Goal: Task Accomplishment & Management: Use online tool/utility

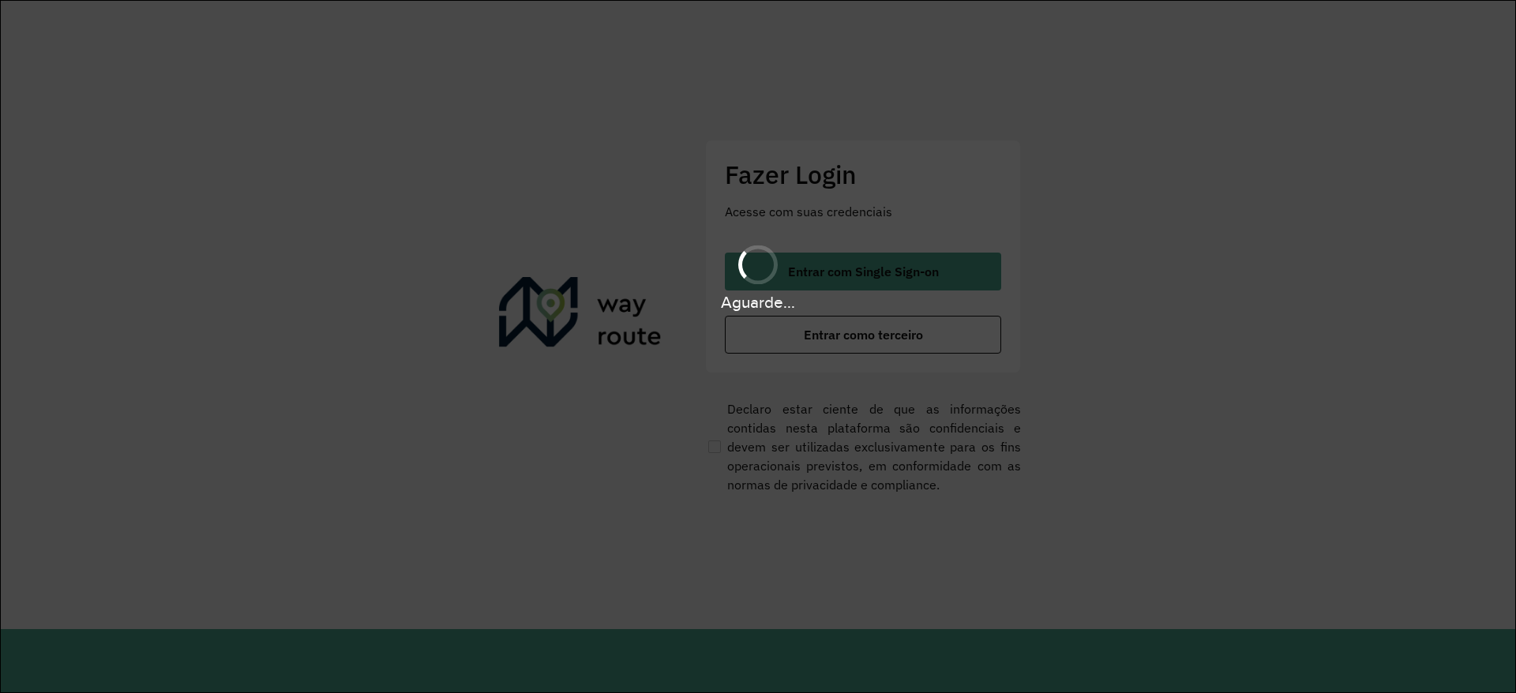
click at [743, 337] on div "Aguarde..." at bounding box center [758, 346] width 1516 height 693
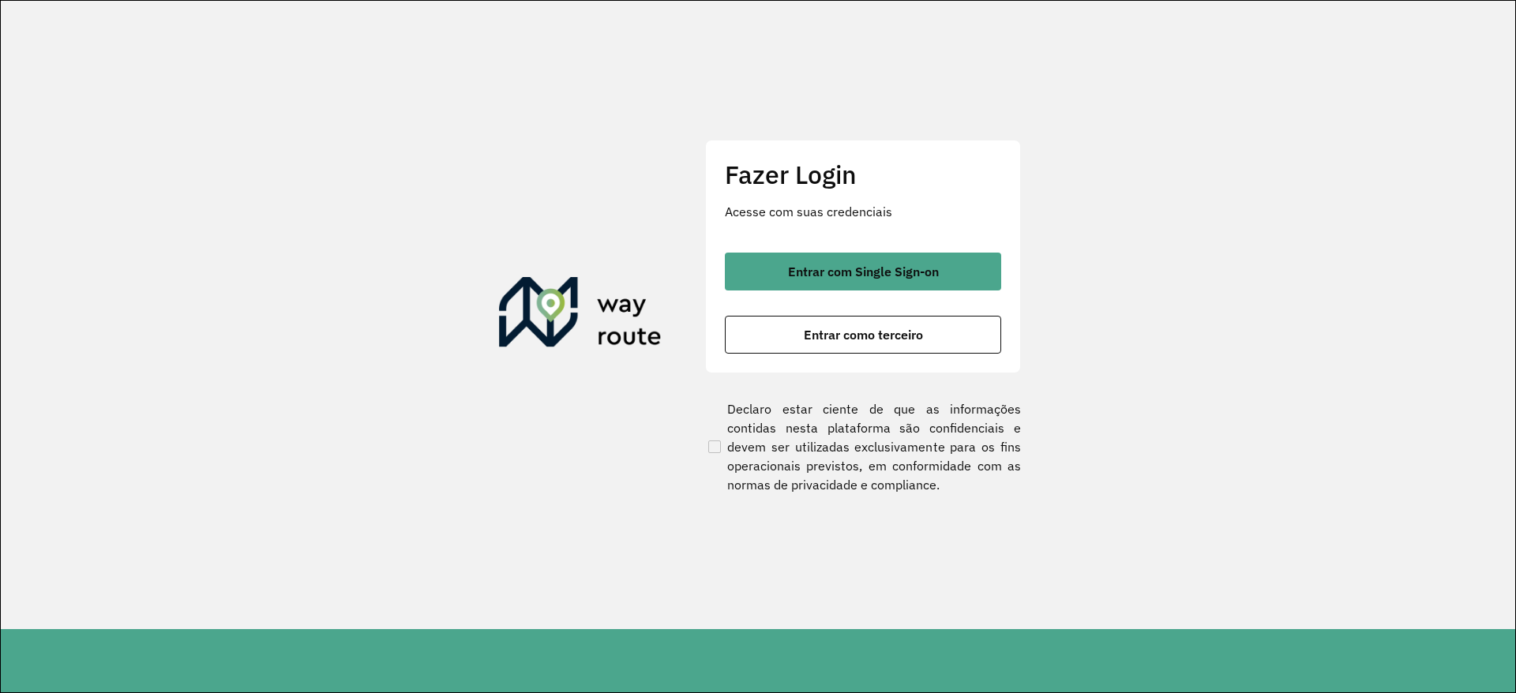
click at [743, 337] on button "Entrar como terceiro" at bounding box center [863, 335] width 276 height 38
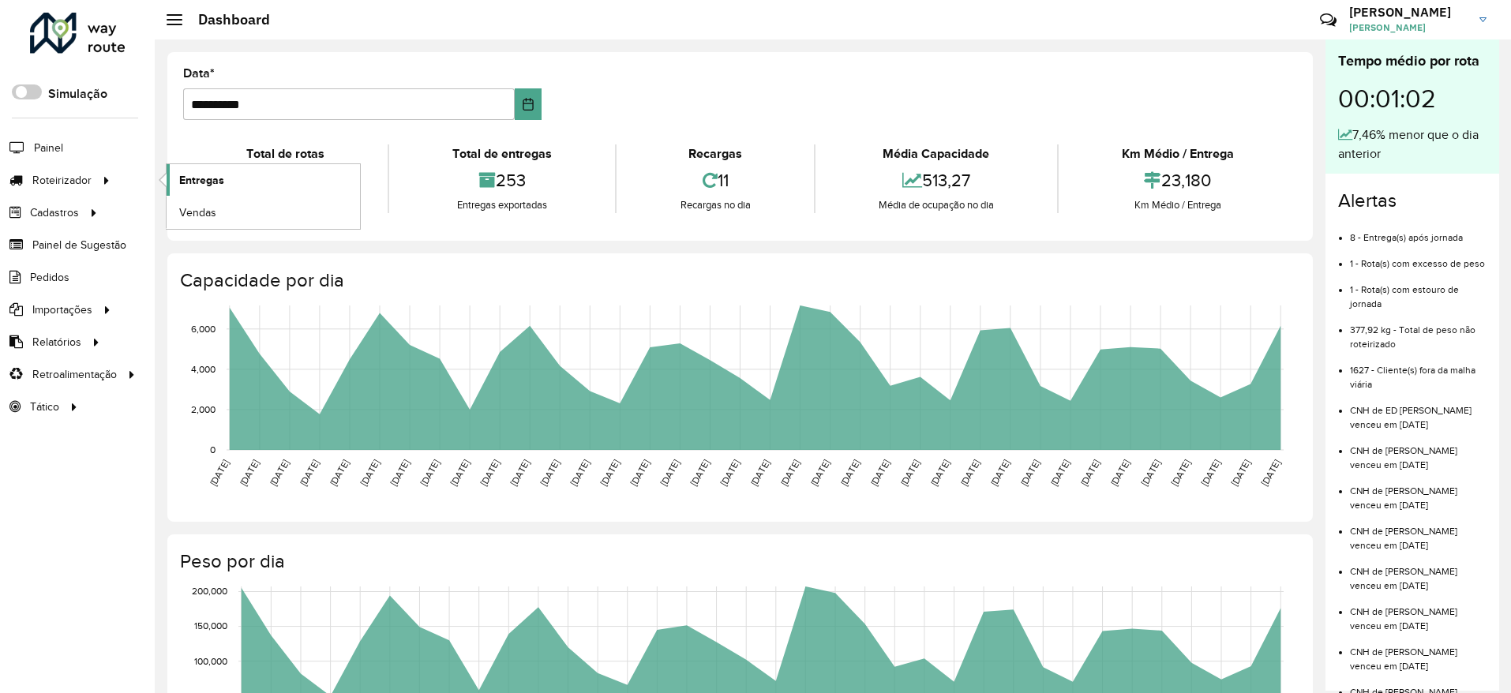
click at [185, 172] on span "Entregas" at bounding box center [201, 180] width 45 height 17
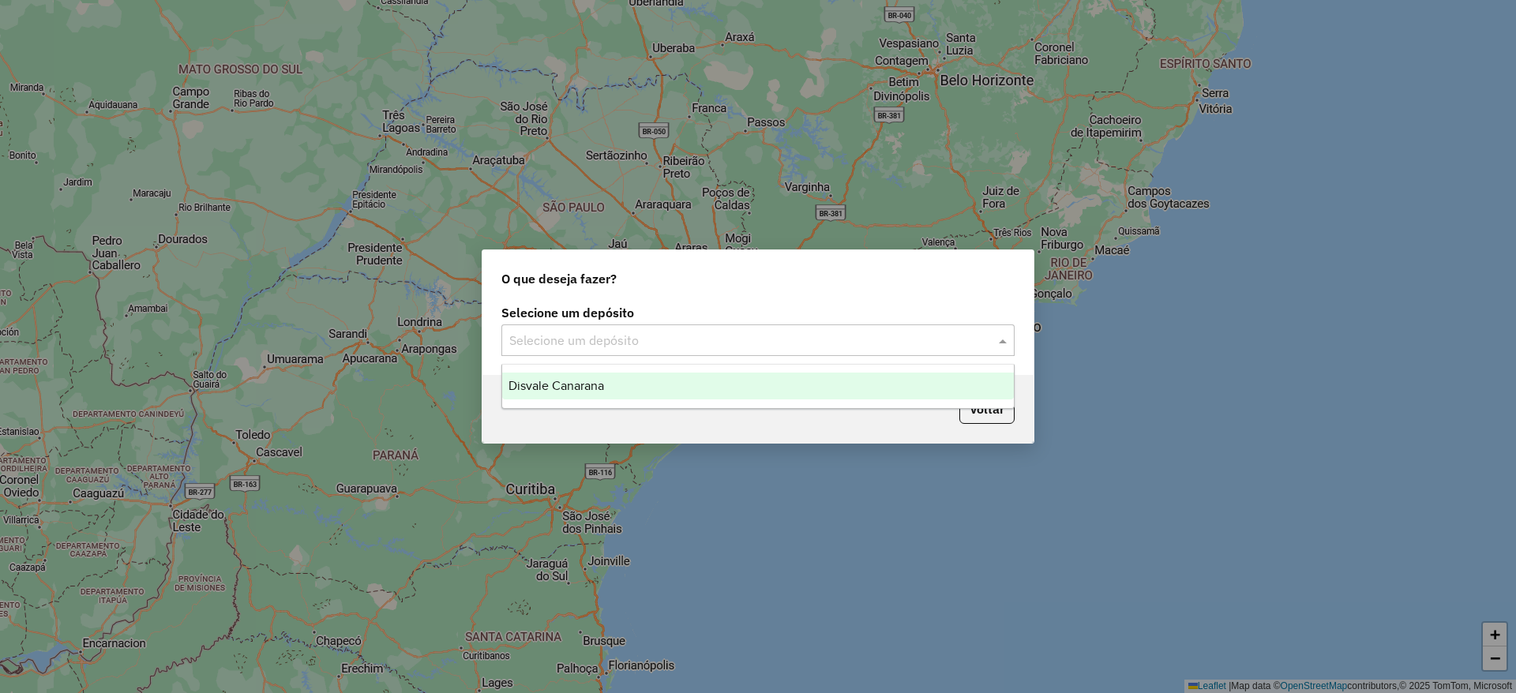
click at [543, 349] on input "text" at bounding box center [742, 341] width 466 height 19
click at [554, 378] on div "Disvale Canarana" at bounding box center [758, 386] width 512 height 27
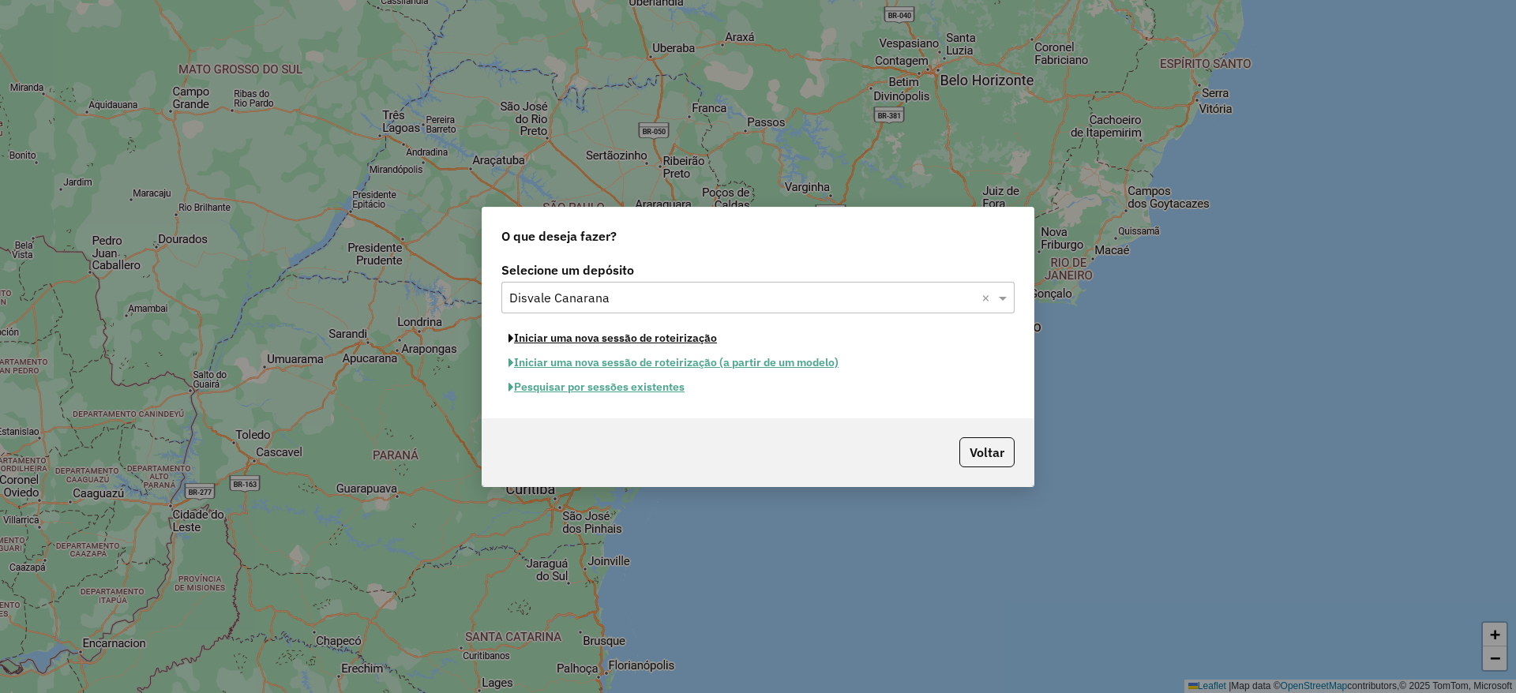
click at [606, 340] on button "Iniciar uma nova sessão de roteirização" at bounding box center [612, 338] width 223 height 24
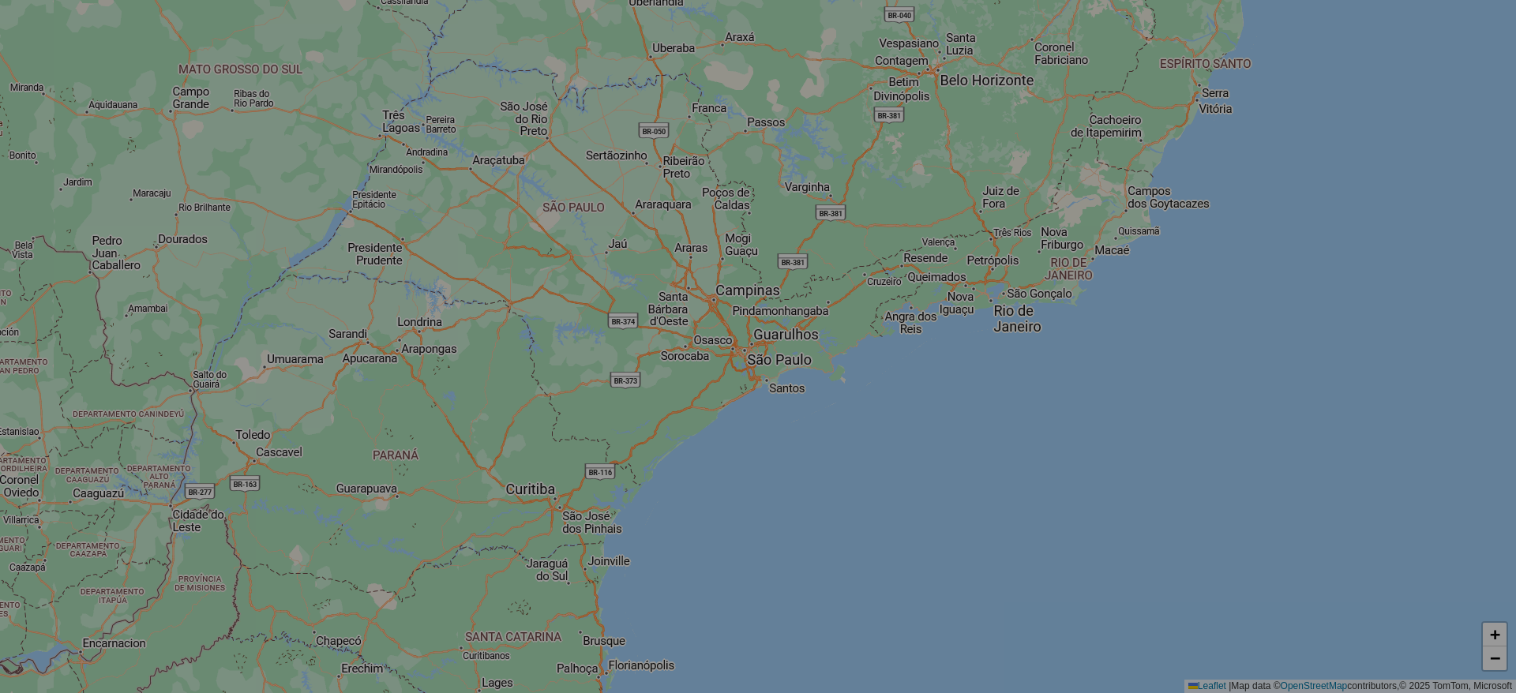
select select "*"
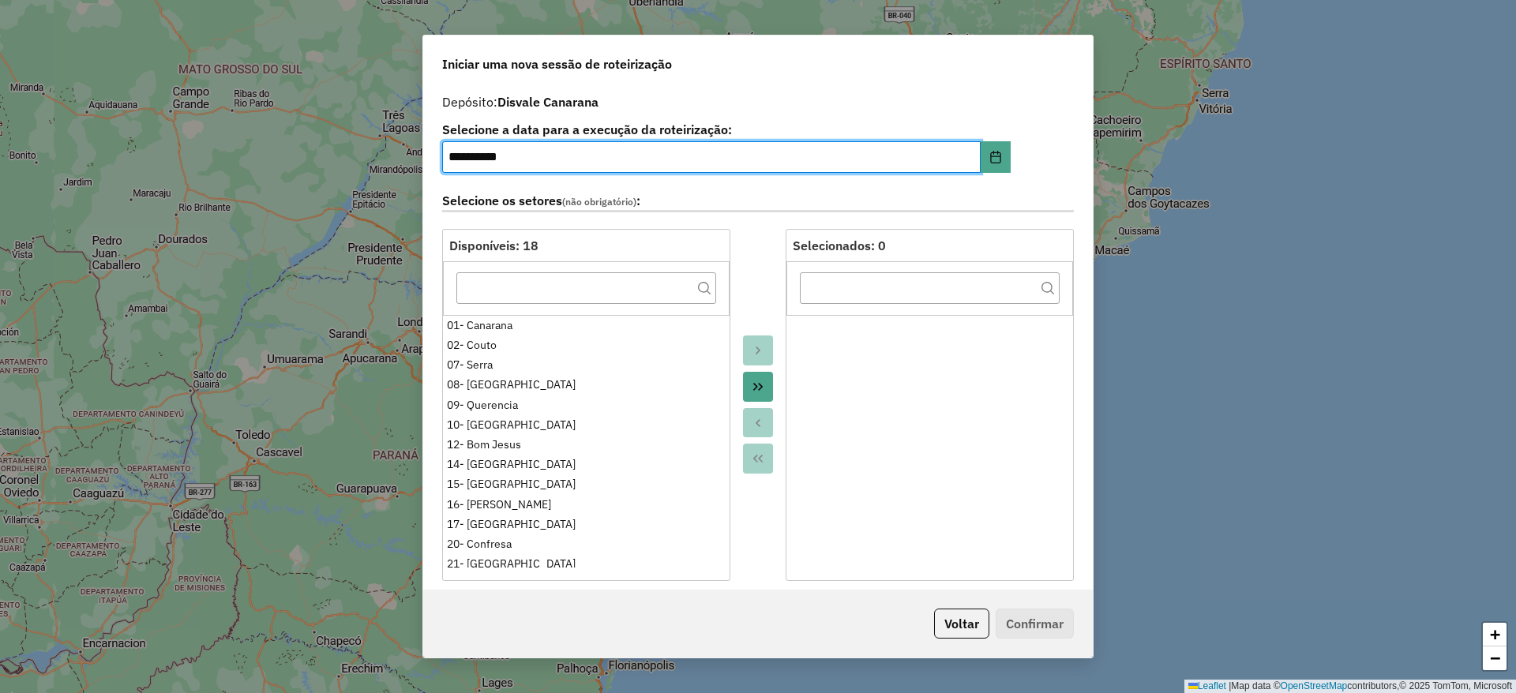
click at [760, 390] on icon "Move All to Target" at bounding box center [758, 387] width 13 height 13
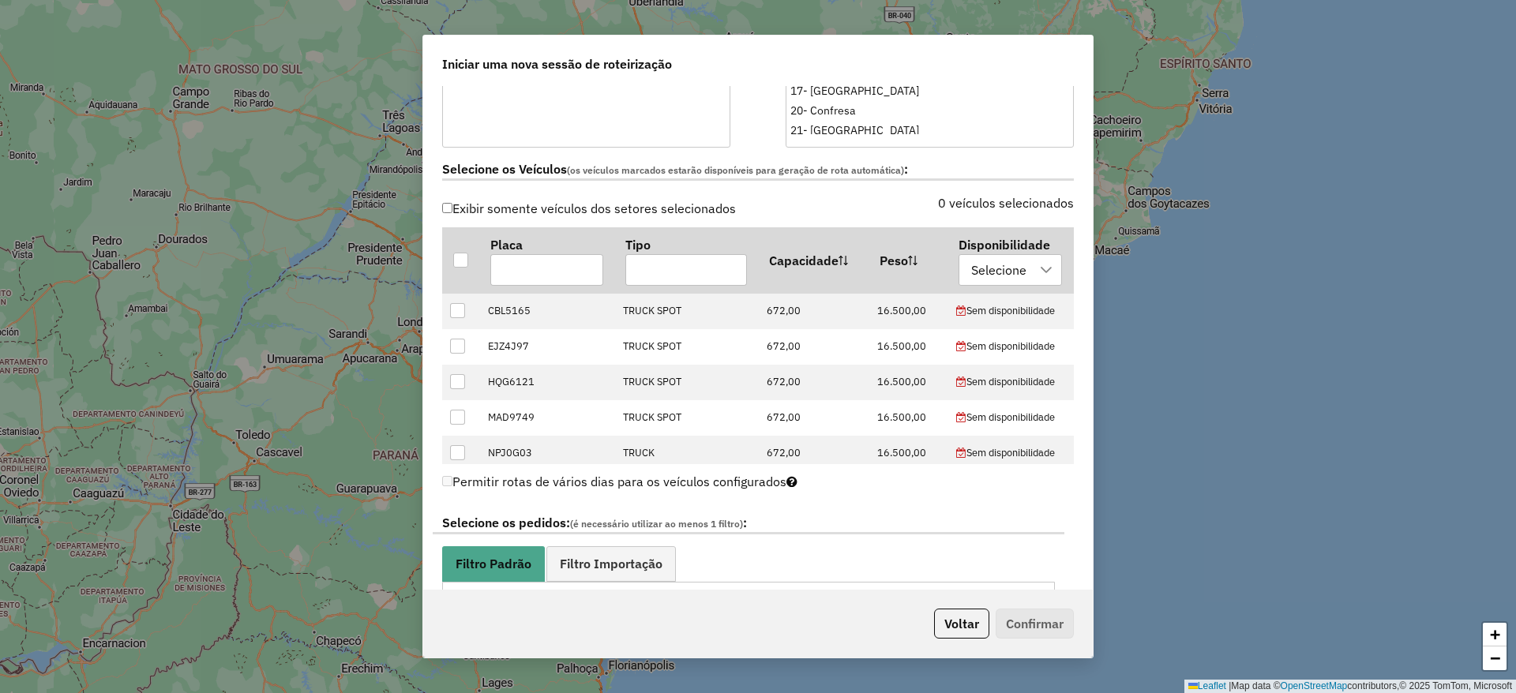
scroll to position [711, 0]
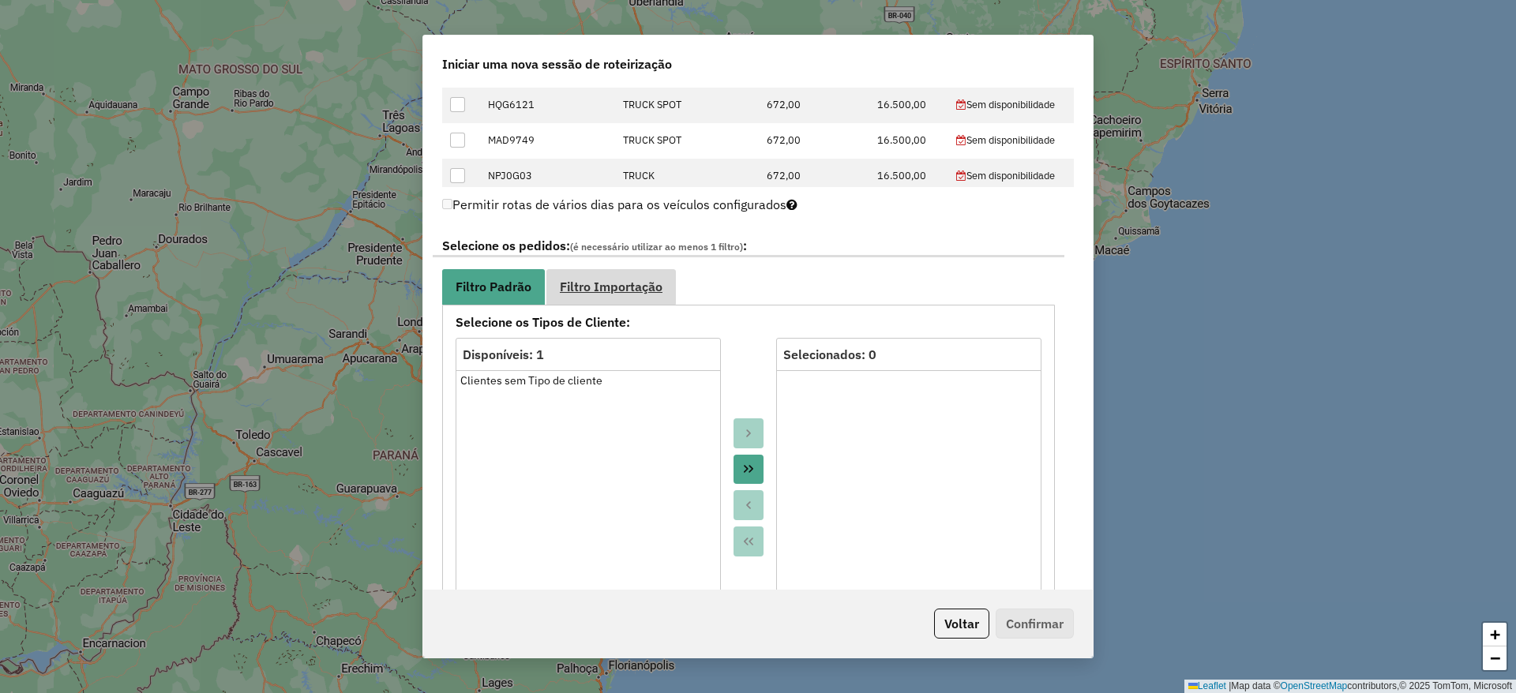
click at [618, 292] on span "Filtro Importação" at bounding box center [611, 286] width 103 height 13
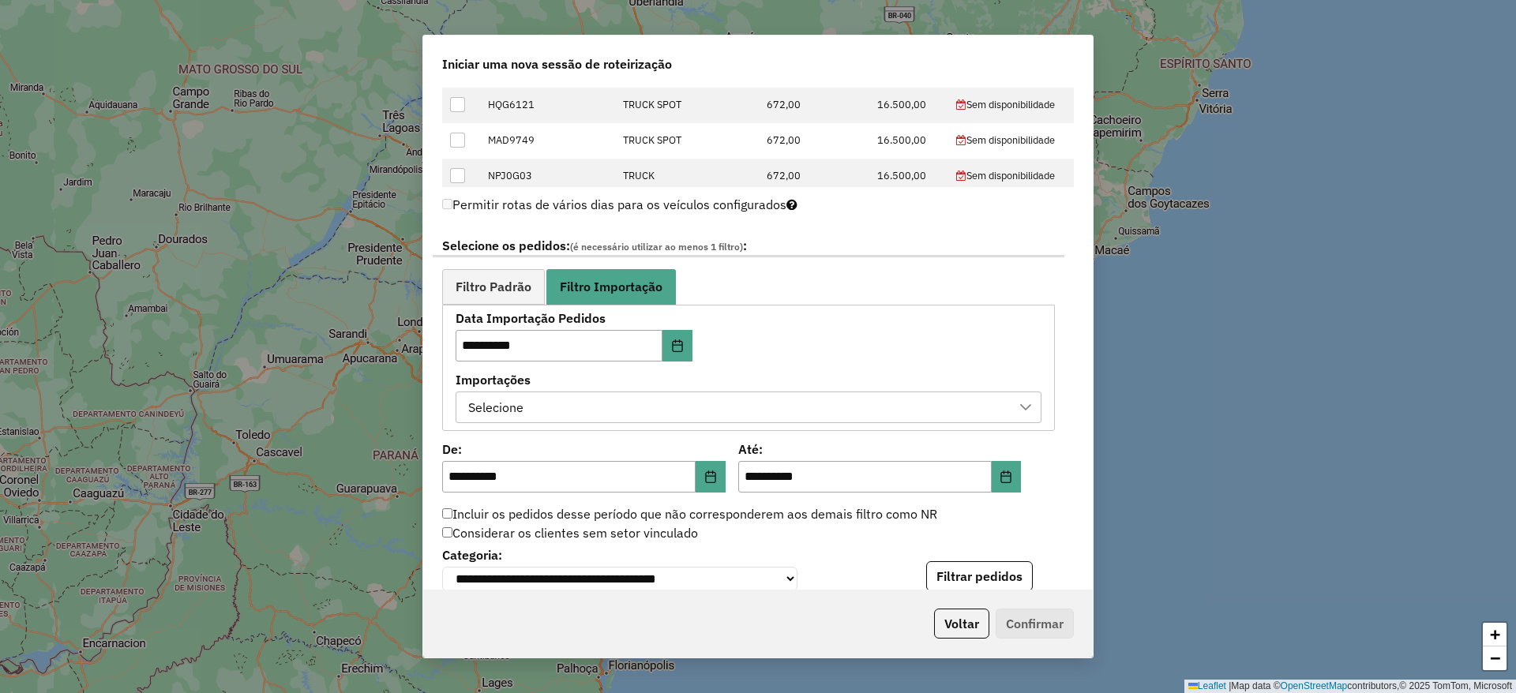
click at [620, 401] on div "Selecione" at bounding box center [737, 407] width 548 height 30
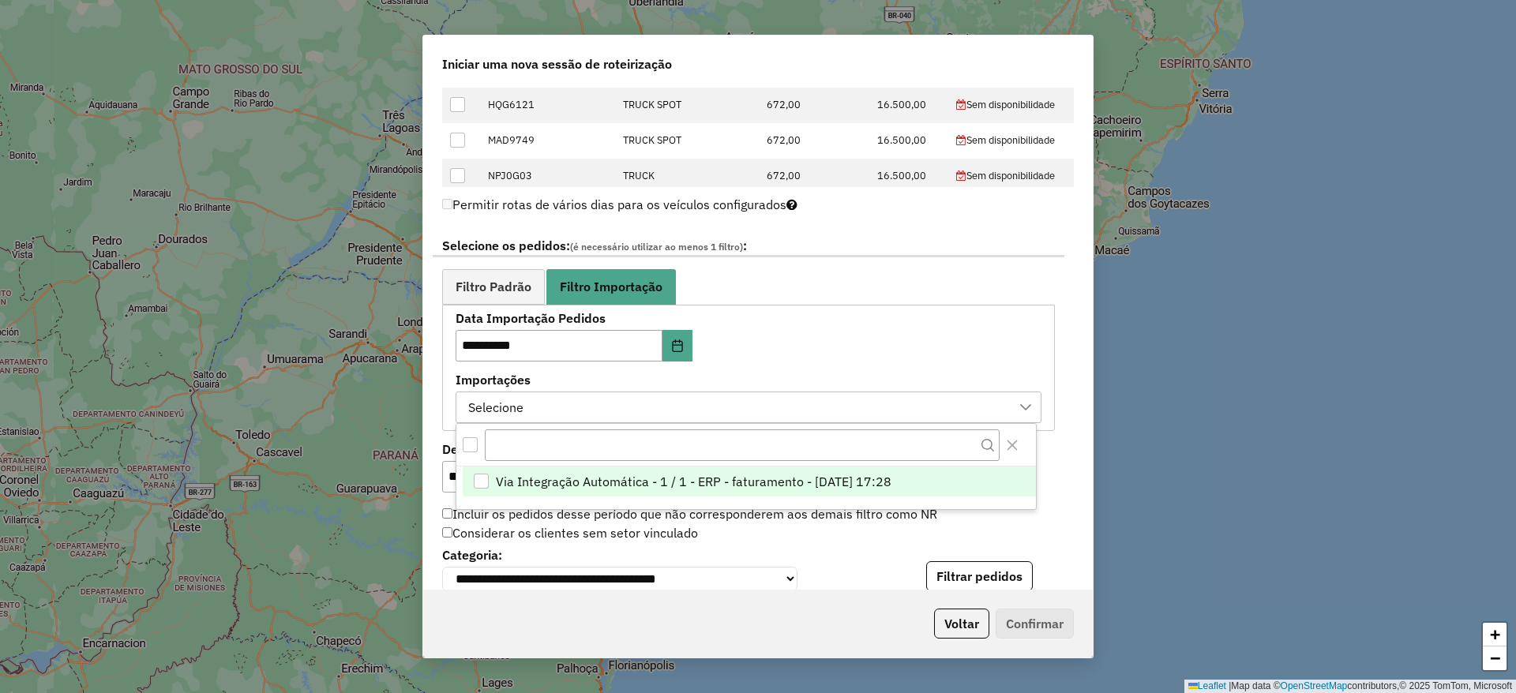
scroll to position [12, 72]
click at [562, 472] on span "Via Integração Automática - 1 / 1 - ERP - faturamento - [DATE] 17:28" at bounding box center [694, 481] width 396 height 19
click at [768, 344] on div "**********" at bounding box center [749, 368] width 586 height 110
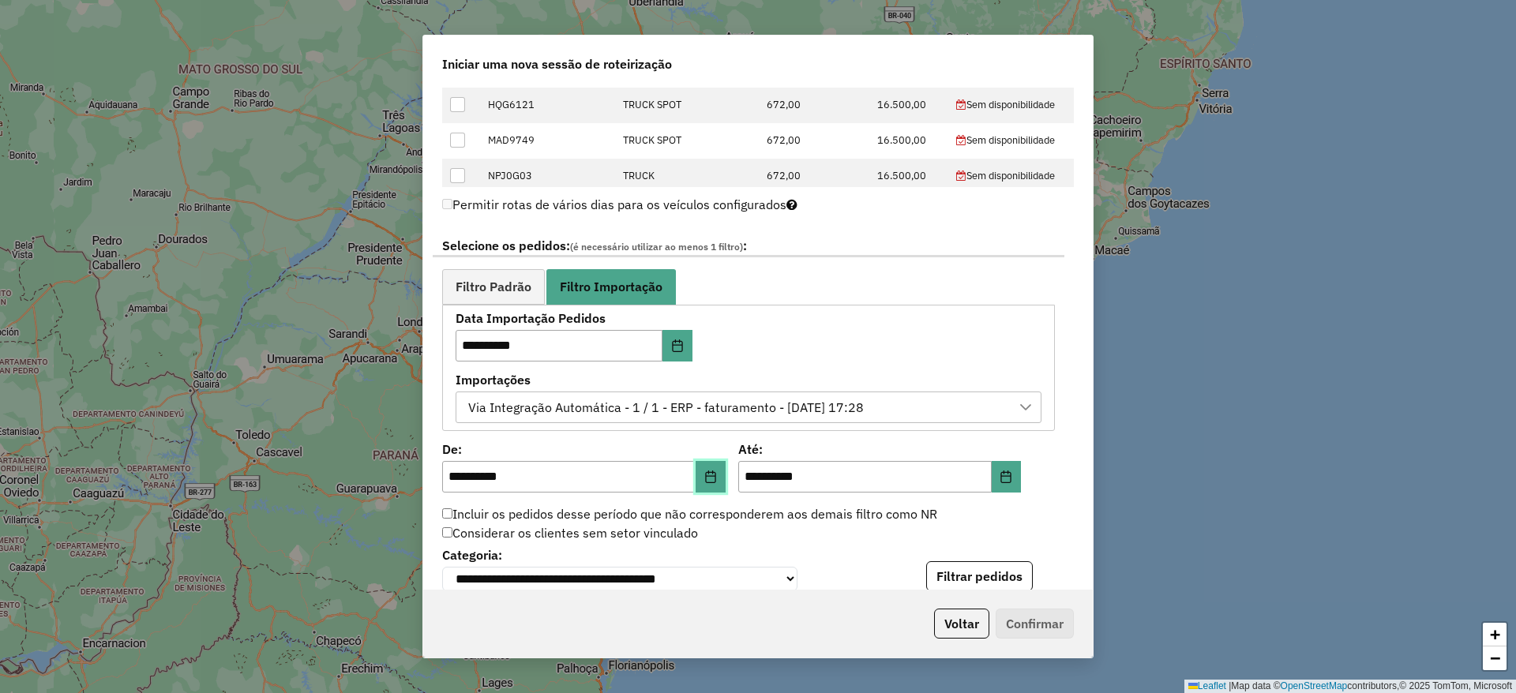
click at [712, 468] on button "Choose Date" at bounding box center [711, 477] width 30 height 32
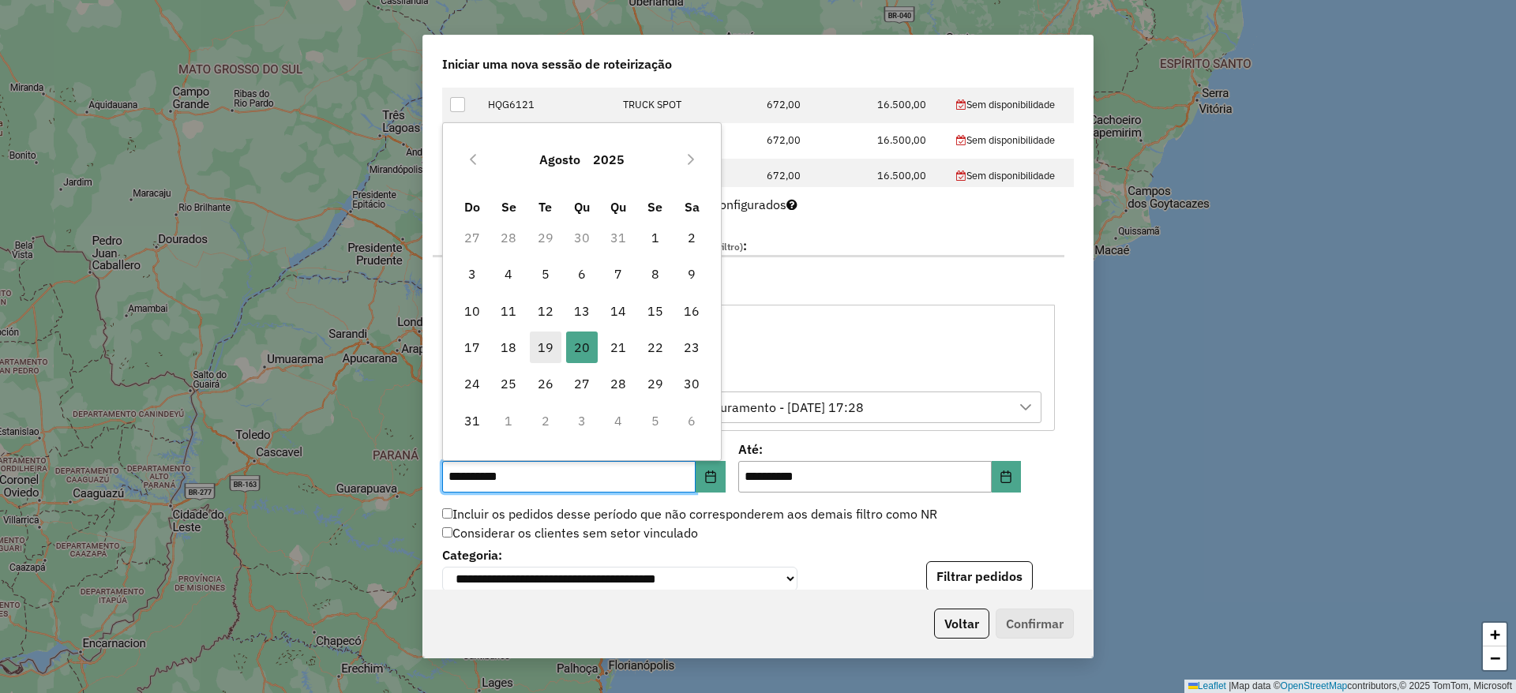
click at [551, 356] on span "19" at bounding box center [546, 348] width 32 height 32
type input "**********"
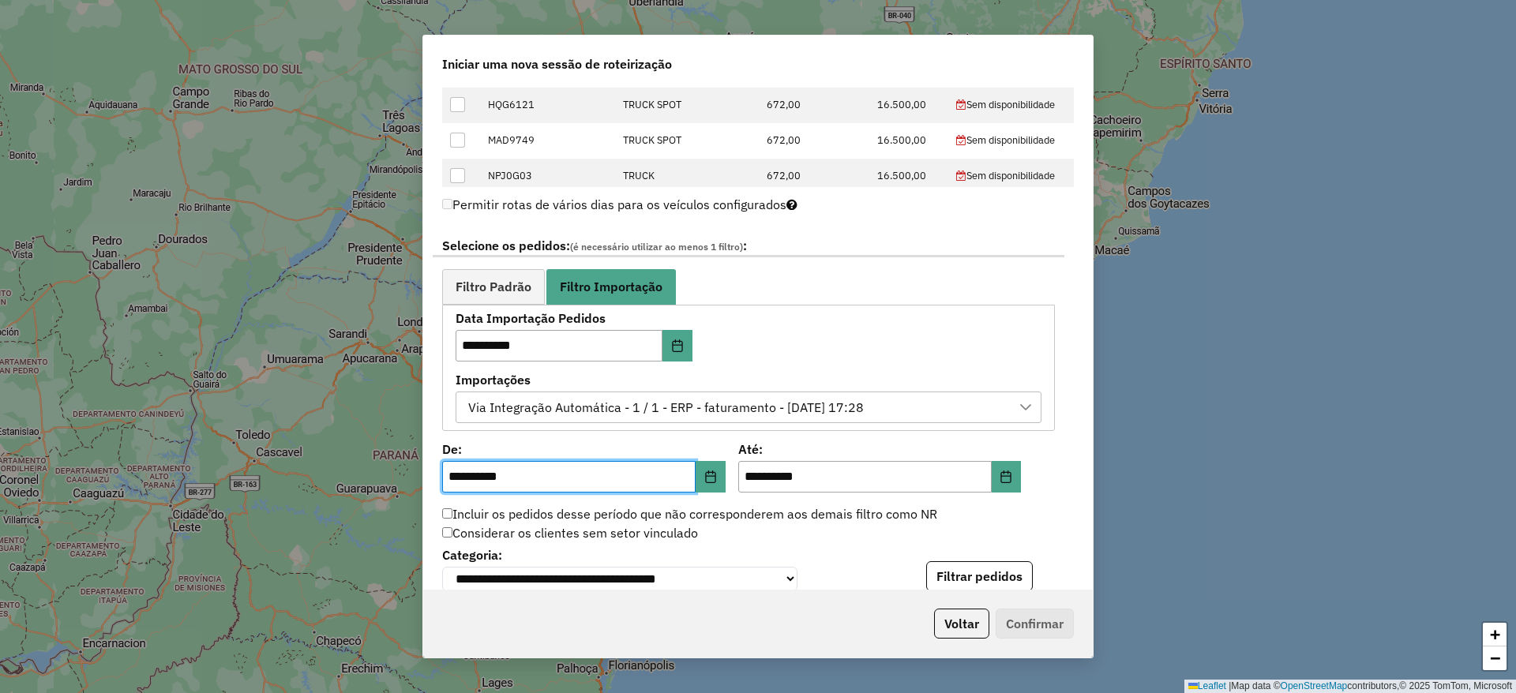
drag, startPoint x: 998, startPoint y: 574, endPoint x: 938, endPoint y: 446, distance: 141.3
click at [997, 574] on button "Filtrar pedidos" at bounding box center [979, 576] width 107 height 30
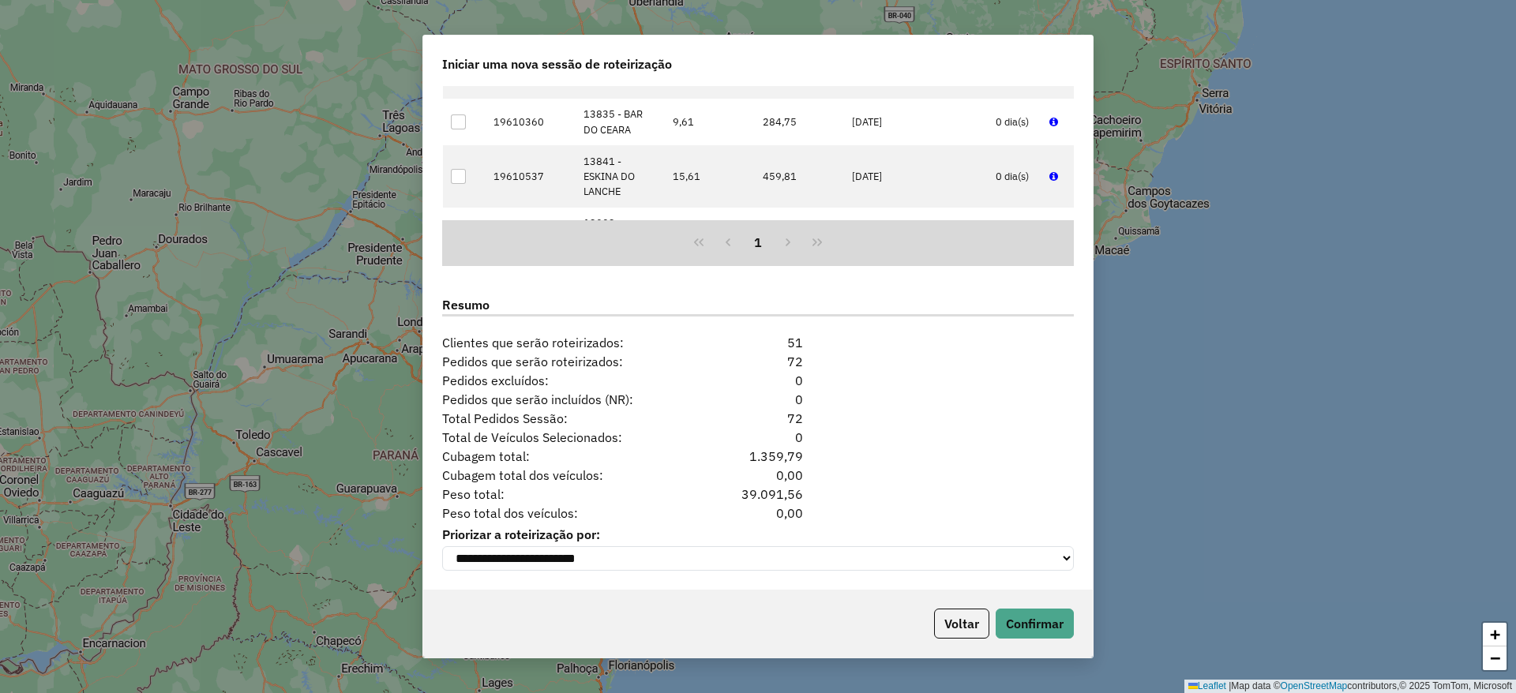
scroll to position [1365, 0]
click at [1045, 626] on button "Confirmar" at bounding box center [1035, 624] width 78 height 30
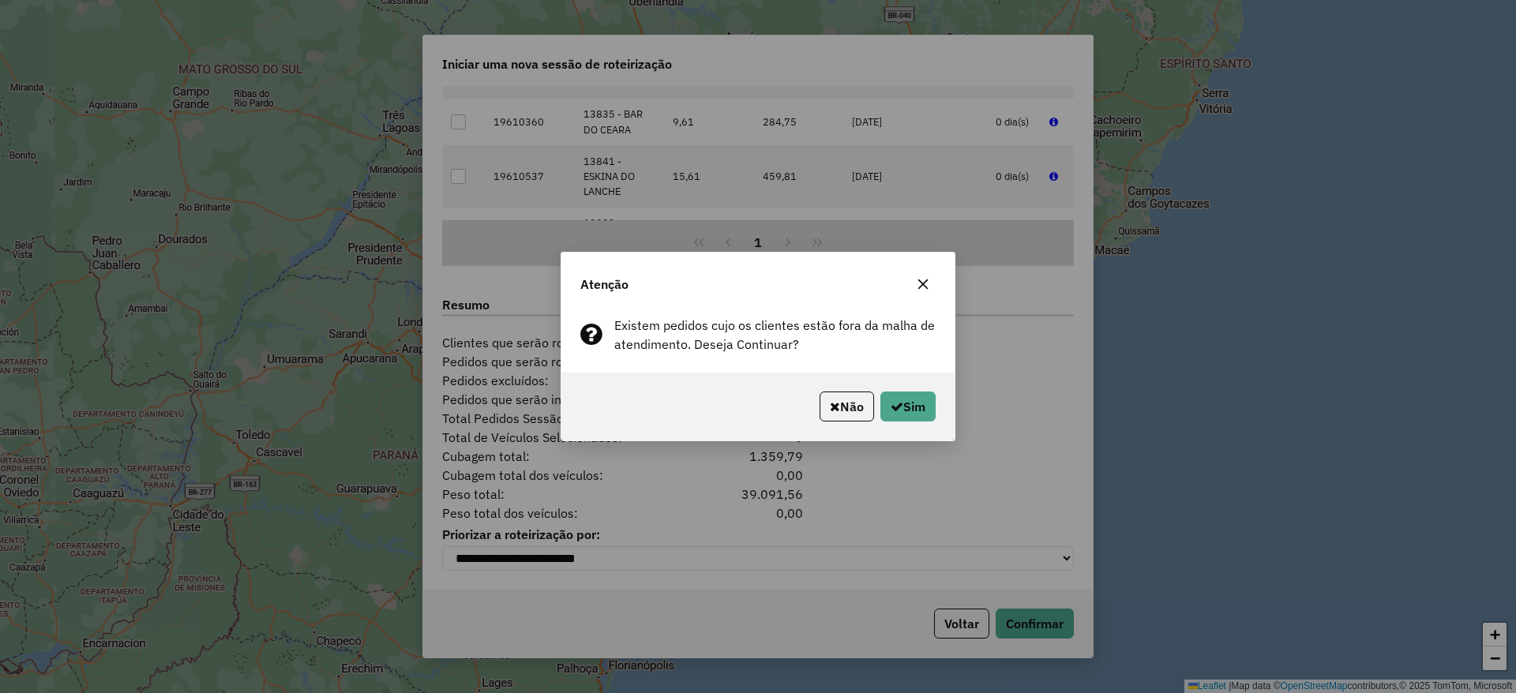
click at [892, 390] on div "Não Sim" at bounding box center [757, 407] width 393 height 68
click at [894, 396] on button "Sim" at bounding box center [908, 407] width 55 height 30
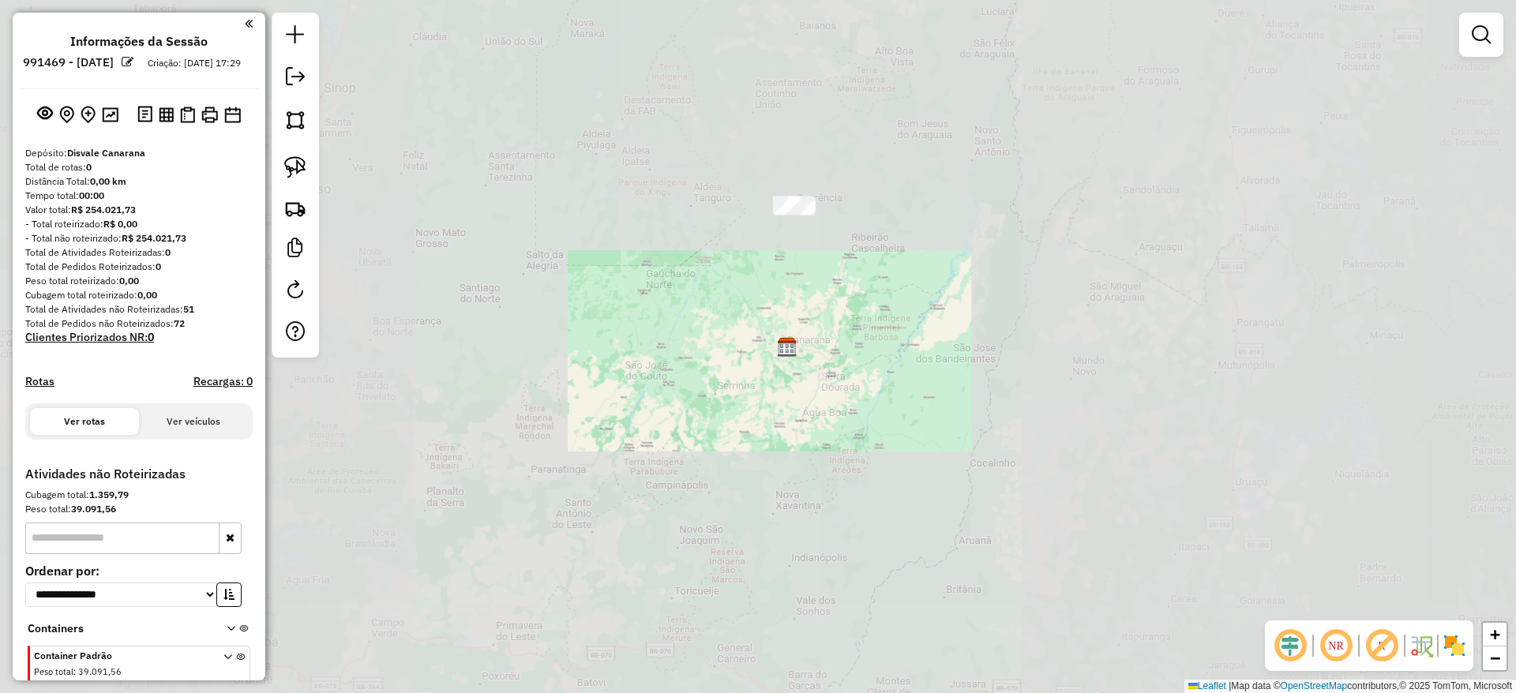
drag, startPoint x: 809, startPoint y: 220, endPoint x: 787, endPoint y: 297, distance: 79.5
click at [787, 297] on div "Janela de atendimento Grade de atendimento Capacidade Transportadoras Veículos …" at bounding box center [758, 346] width 1516 height 693
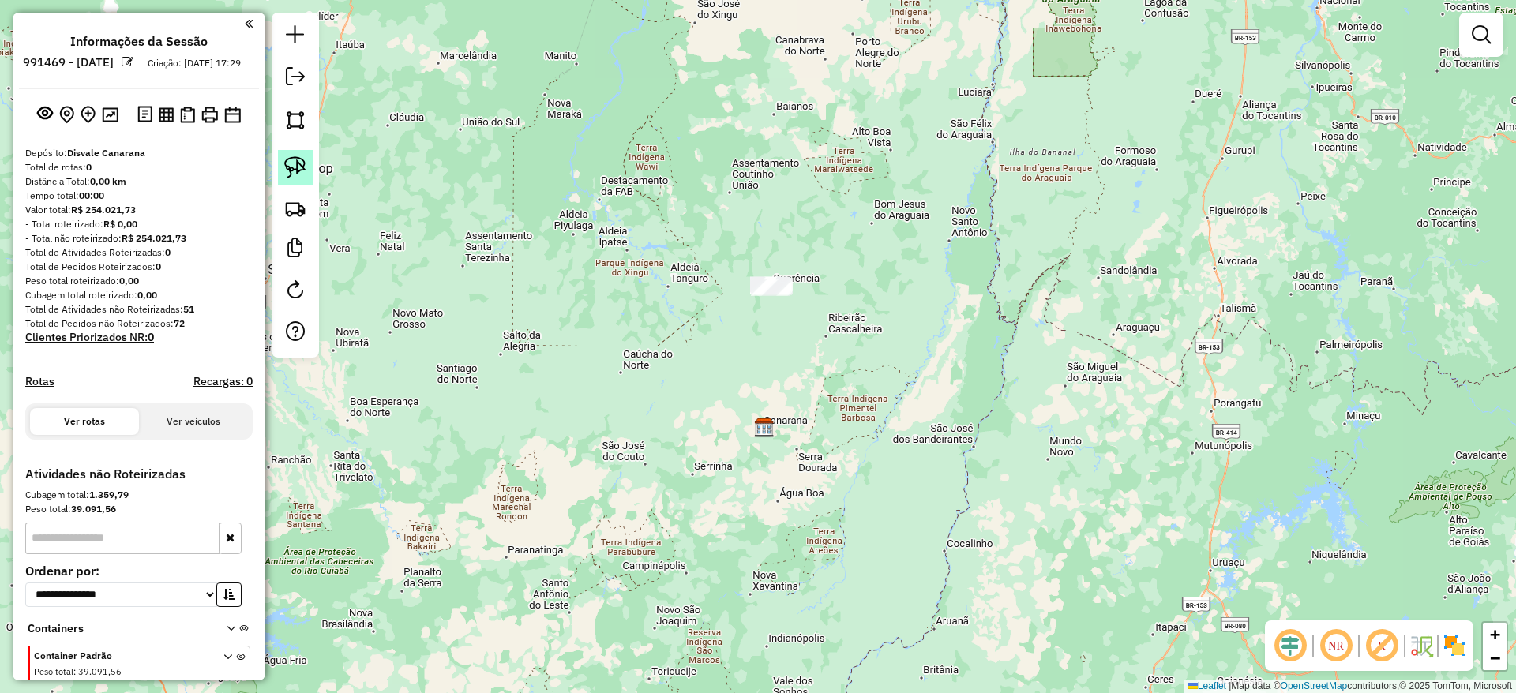
click at [300, 171] on img at bounding box center [295, 167] width 22 height 22
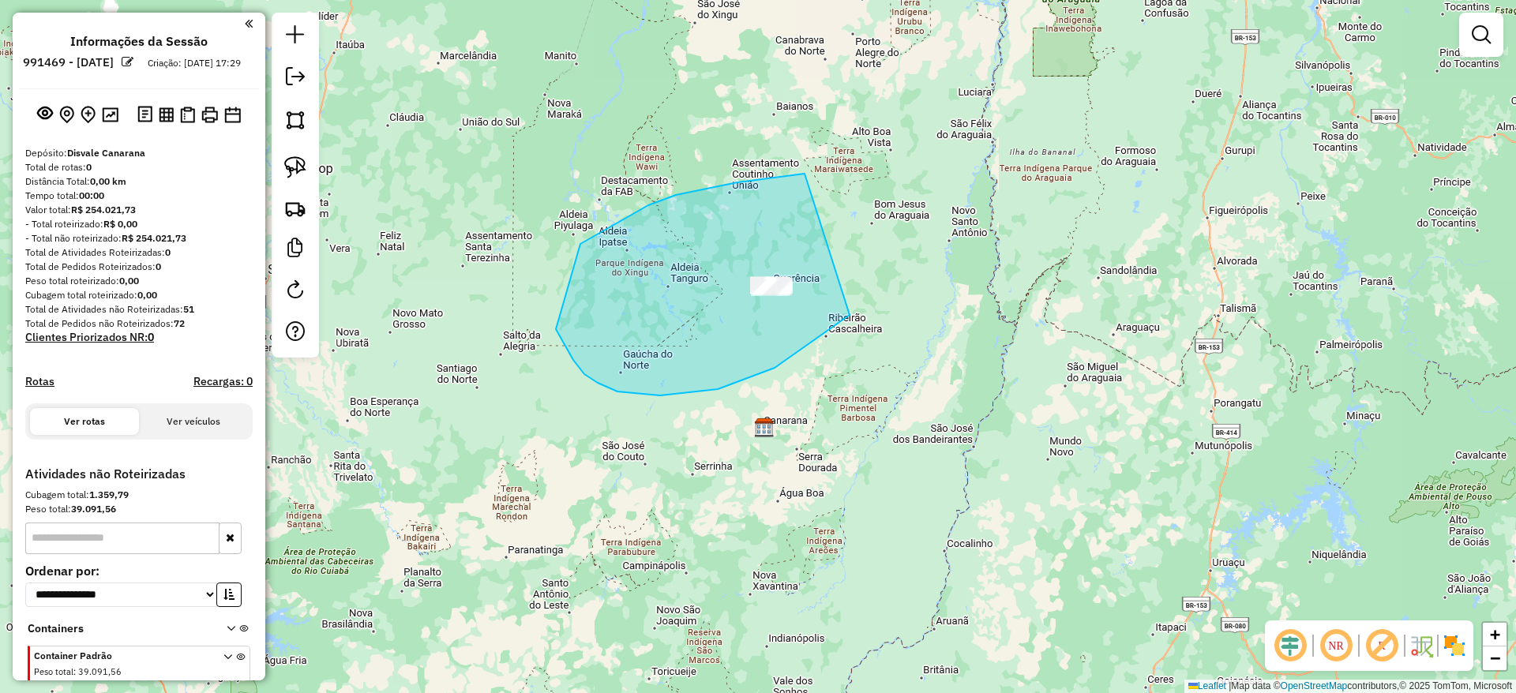
drag, startPoint x: 781, startPoint y: 176, endPoint x: 869, endPoint y: 276, distance: 133.7
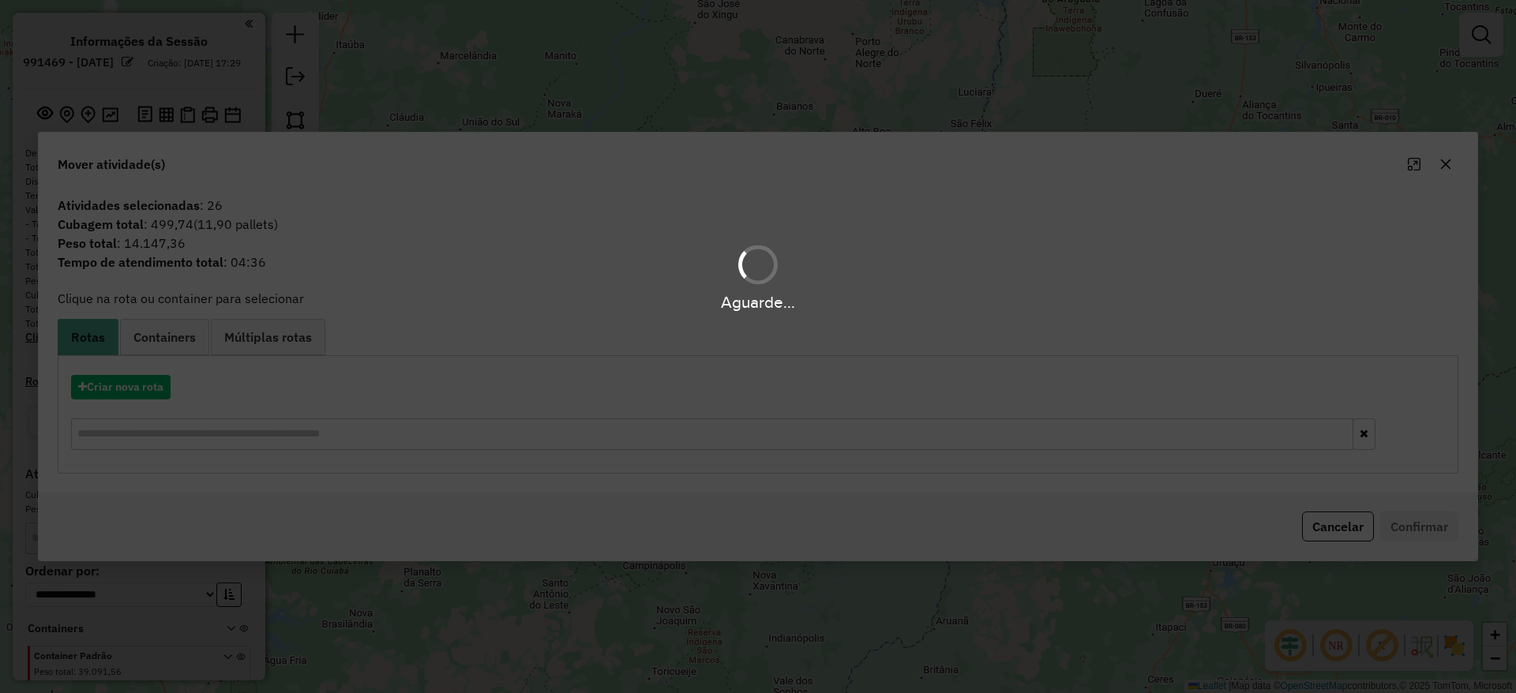
click at [126, 392] on hb-app "**********" at bounding box center [758, 346] width 1516 height 693
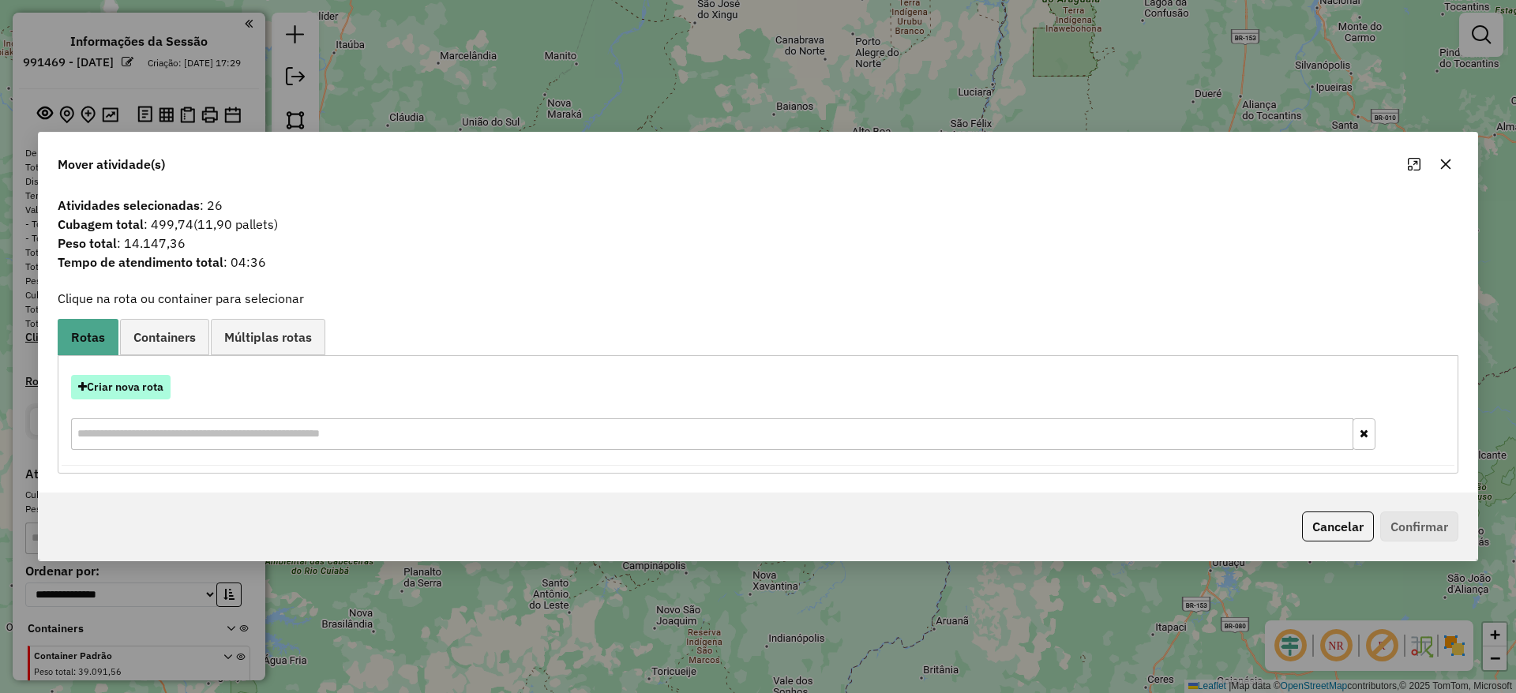
click at [126, 391] on button "Criar nova rota" at bounding box center [121, 387] width 100 height 24
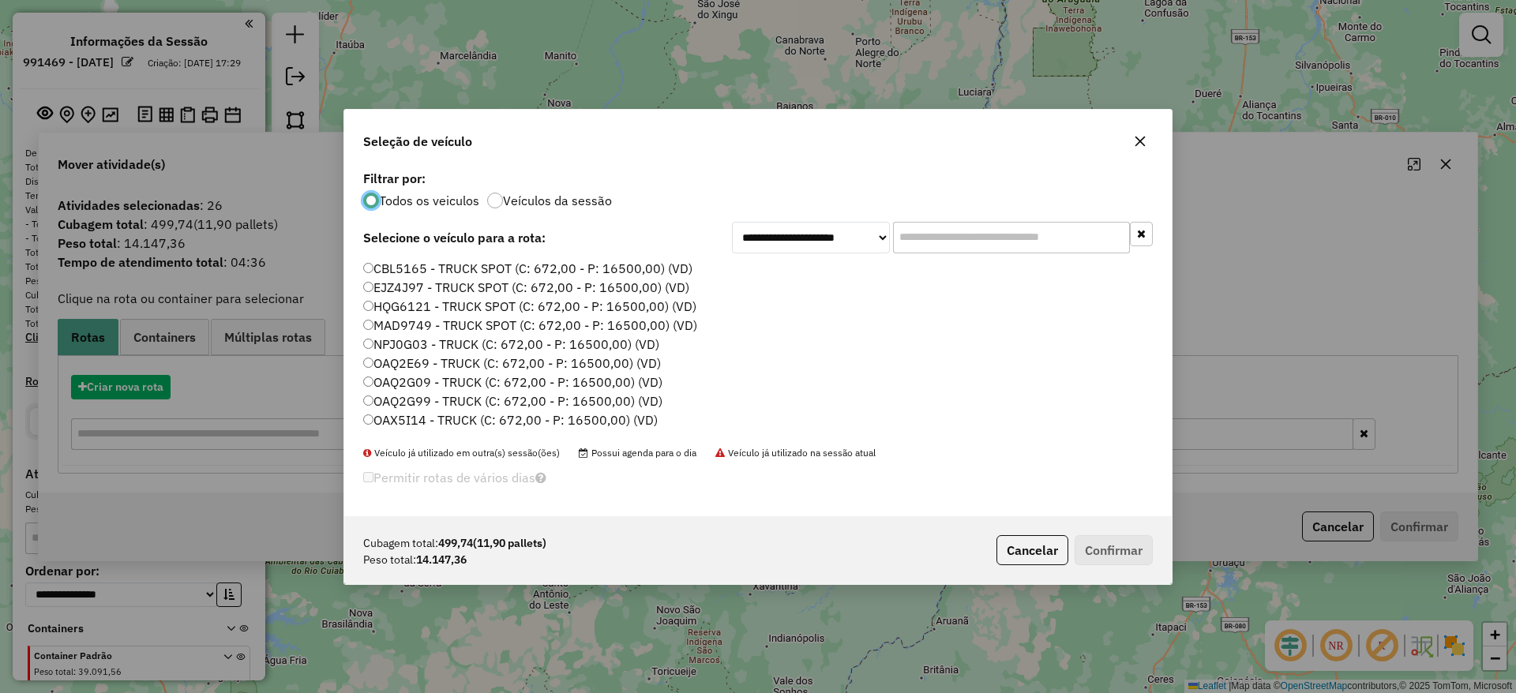
scroll to position [9, 5]
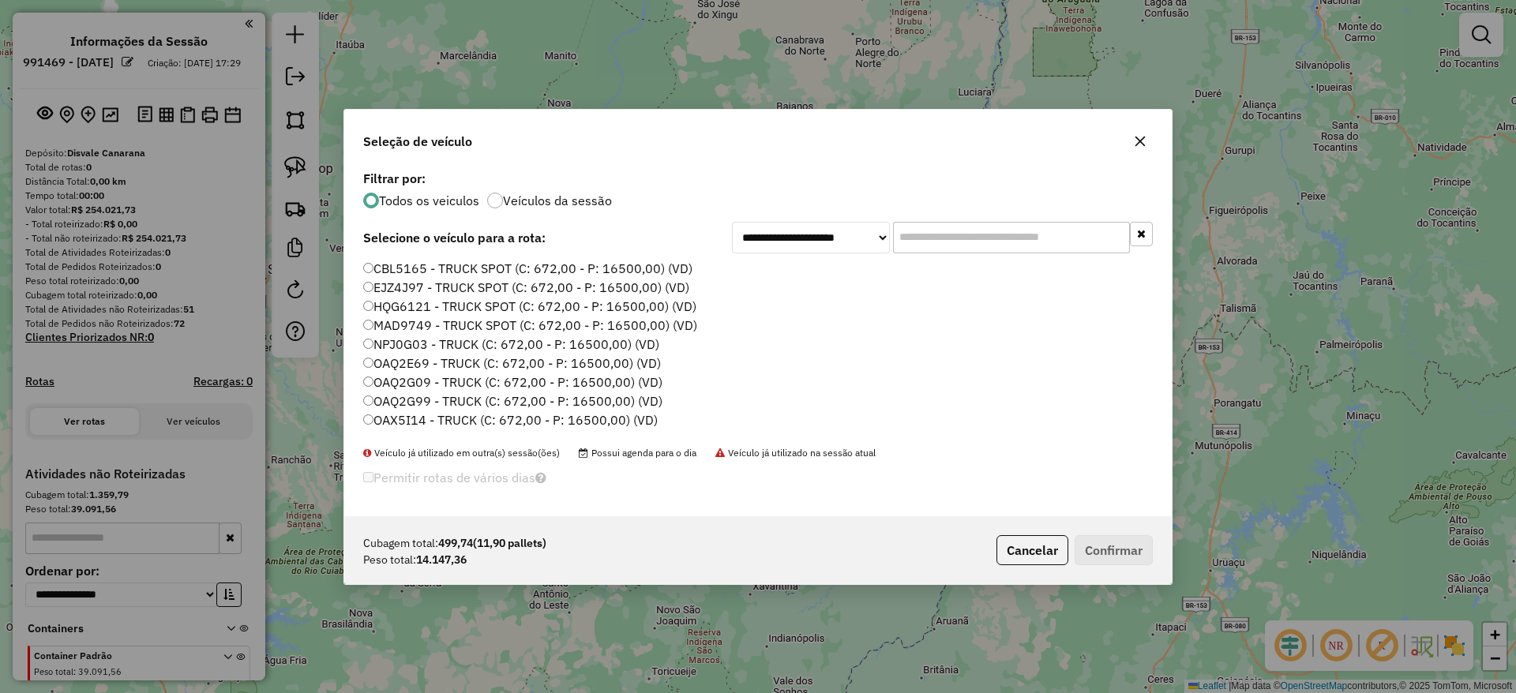
click at [916, 238] on input "text" at bounding box center [1011, 238] width 237 height 32
paste input "*******"
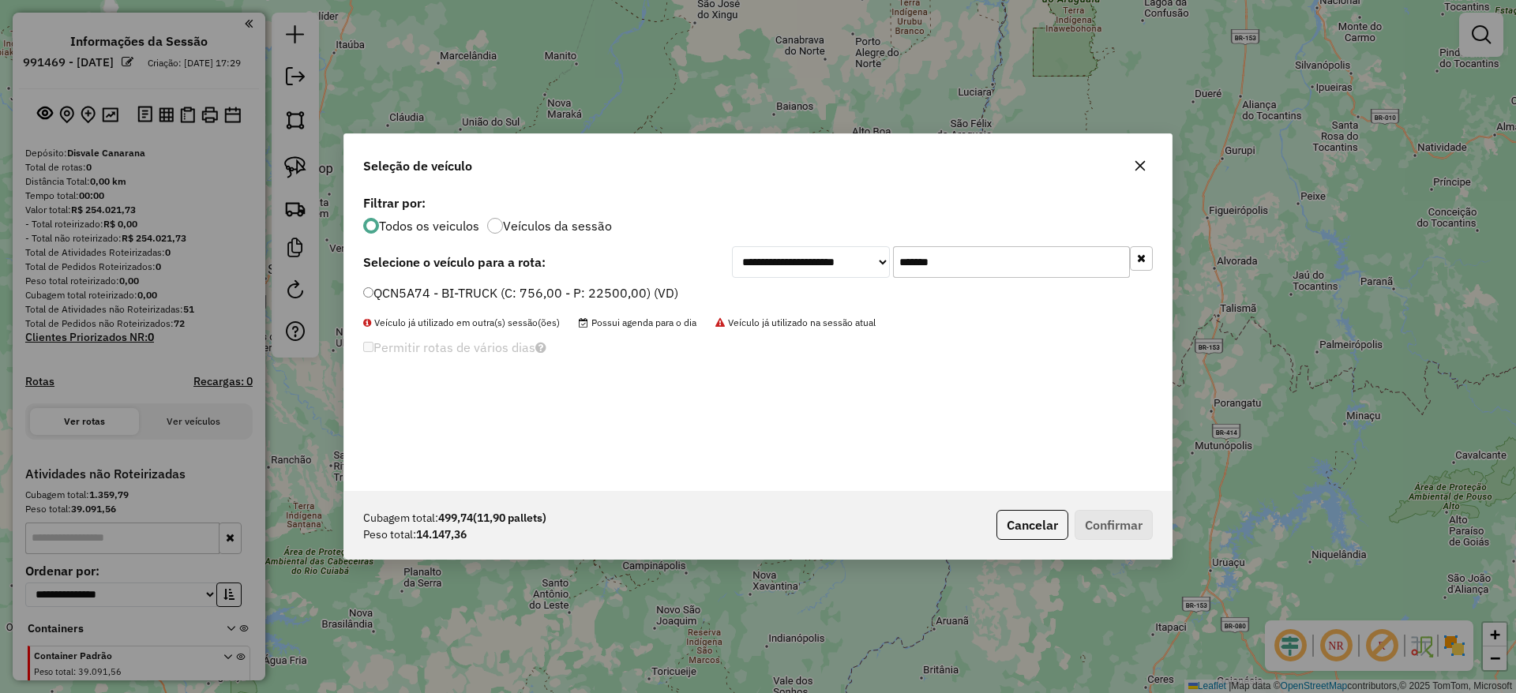
type input "*******"
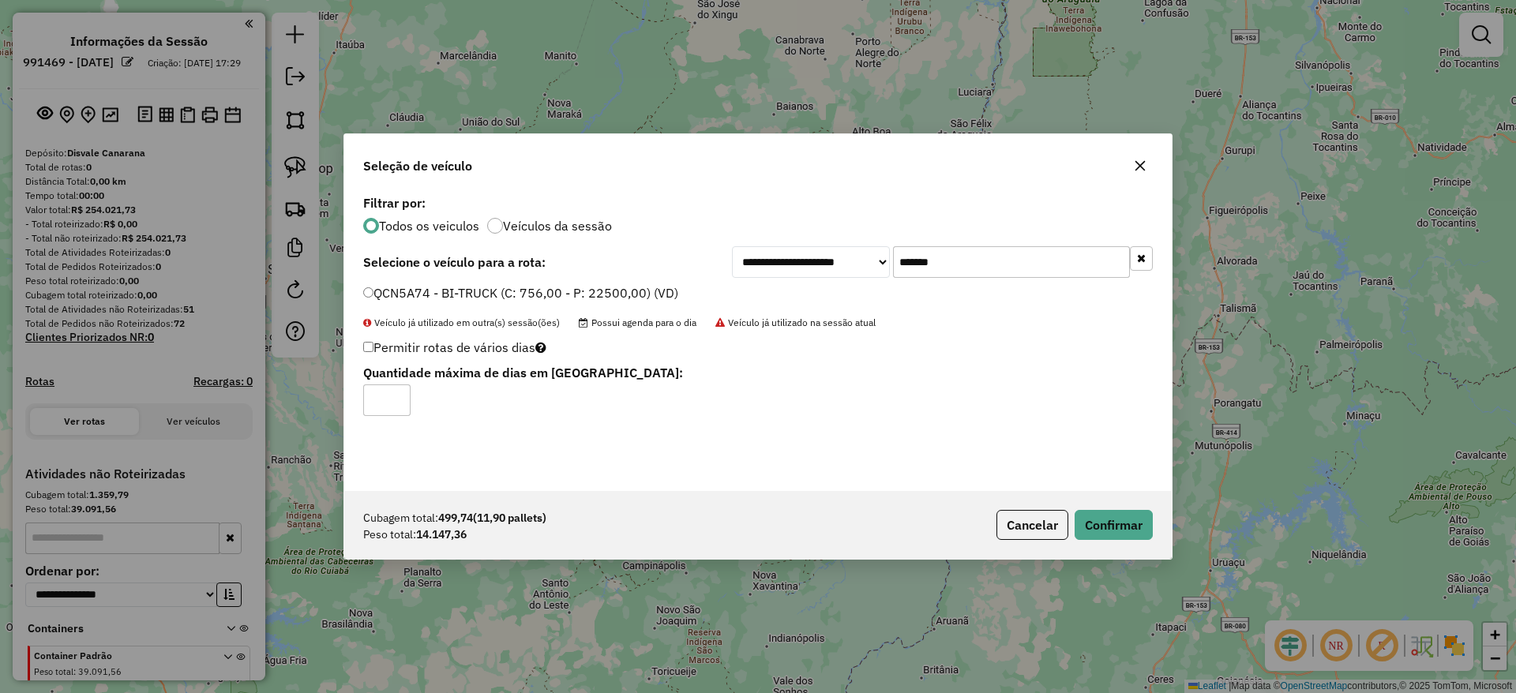
type input "*"
click at [1143, 523] on button "Confirmar" at bounding box center [1114, 525] width 78 height 30
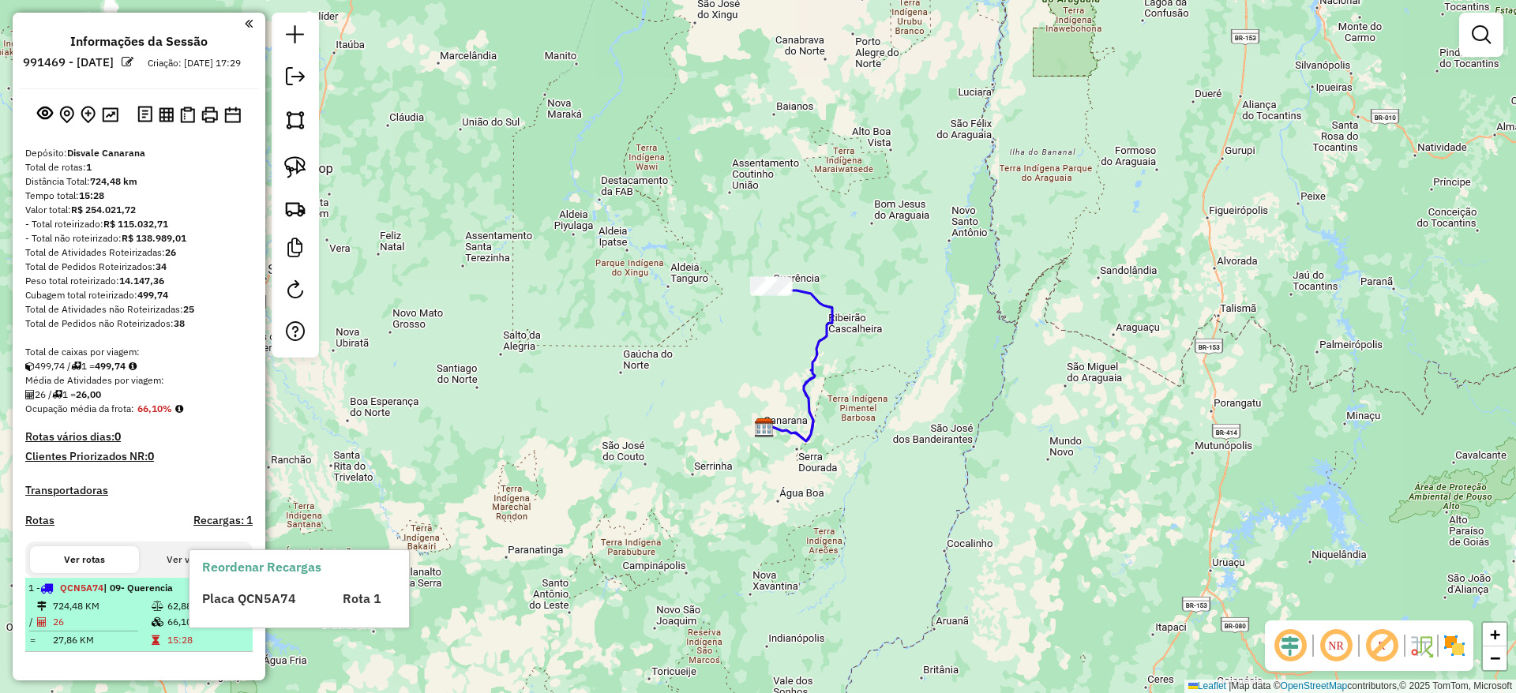
click at [220, 602] on span "Placa QCN5A74" at bounding box center [249, 599] width 94 height 16
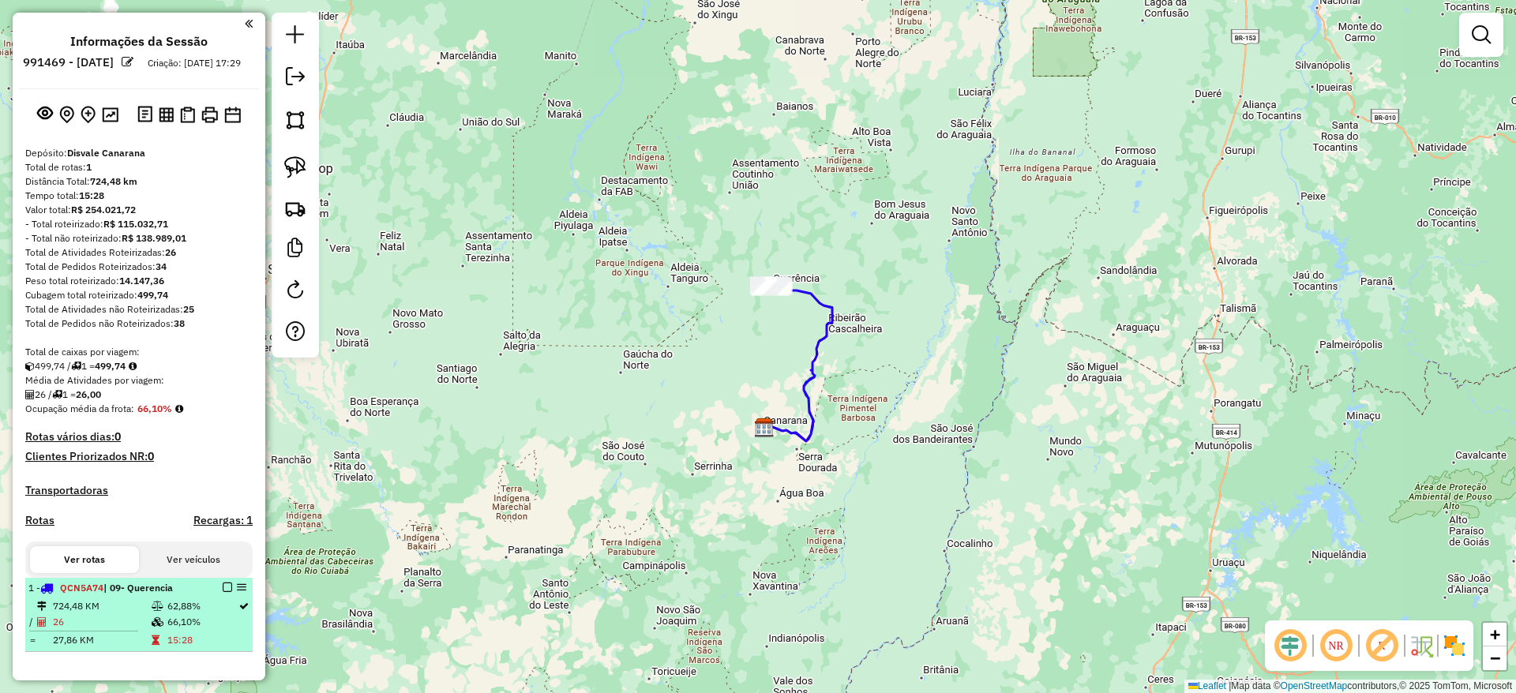
click at [223, 592] on em at bounding box center [227, 587] width 9 height 9
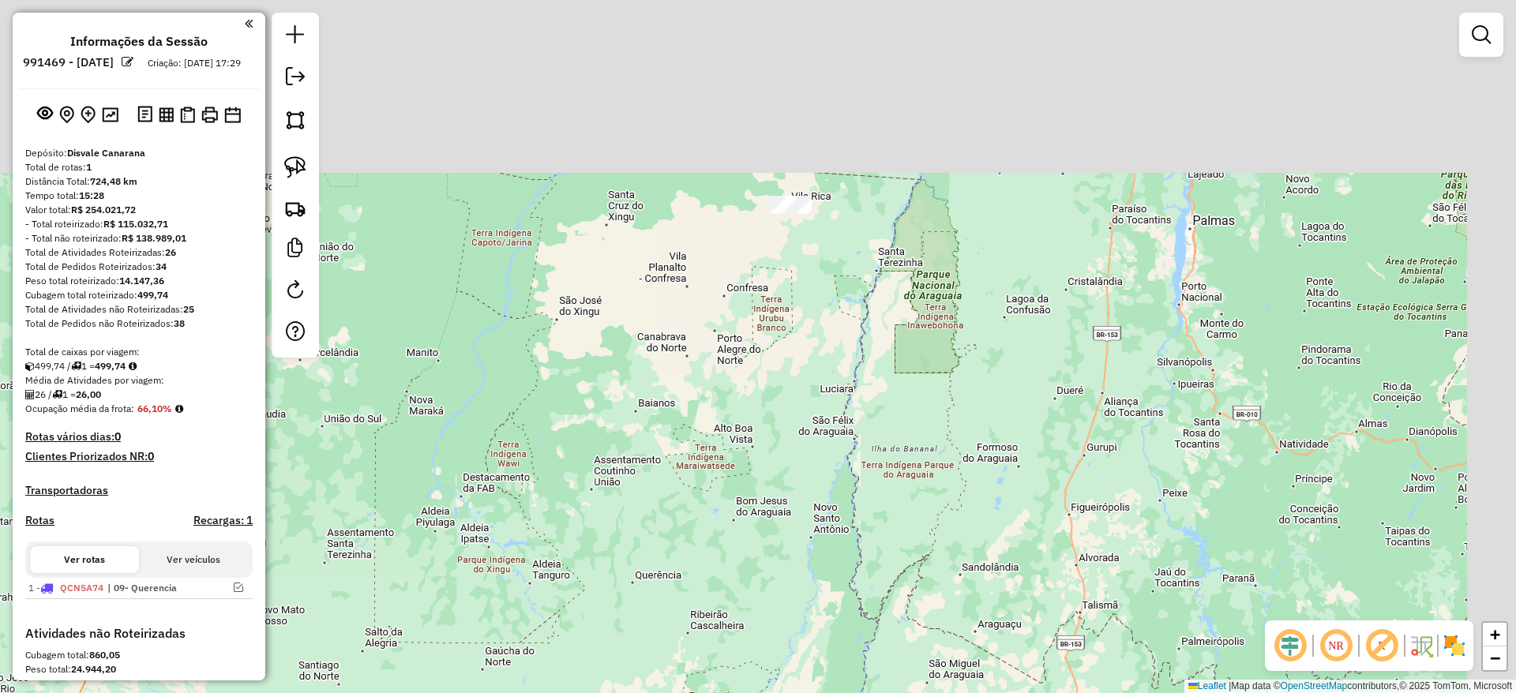
drag, startPoint x: 858, startPoint y: 434, endPoint x: 815, endPoint y: 454, distance: 47.0
click at [828, 495] on div "Janela de atendimento Grade de atendimento Capacidade Transportadoras Veículos …" at bounding box center [758, 346] width 1516 height 693
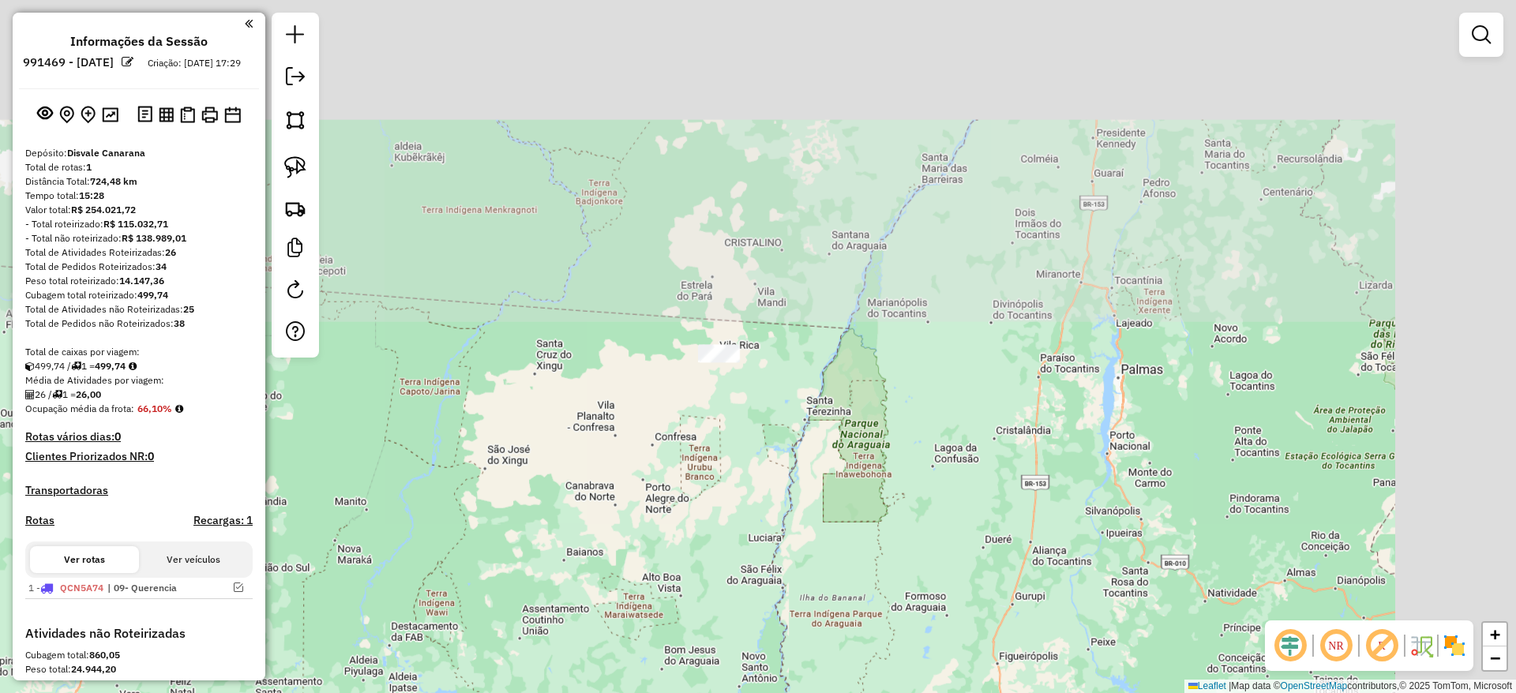
click at [807, 359] on div "Janela de atendimento Grade de atendimento Capacidade Transportadoras Veículos …" at bounding box center [758, 346] width 1516 height 693
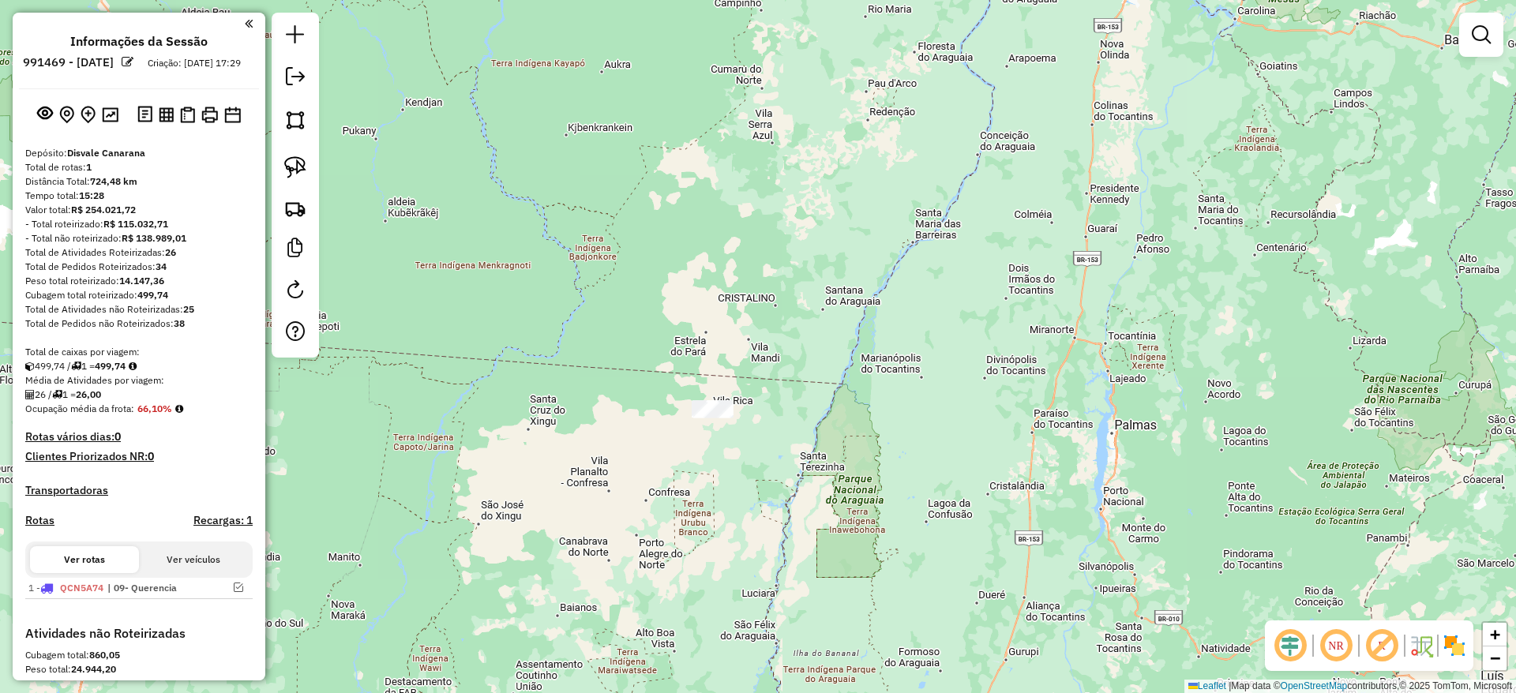
drag, startPoint x: 811, startPoint y: 330, endPoint x: 820, endPoint y: 314, distance: 18.7
click at [820, 314] on div "Janela de atendimento Grade de atendimento Capacidade Transportadoras Veículos …" at bounding box center [758, 346] width 1516 height 693
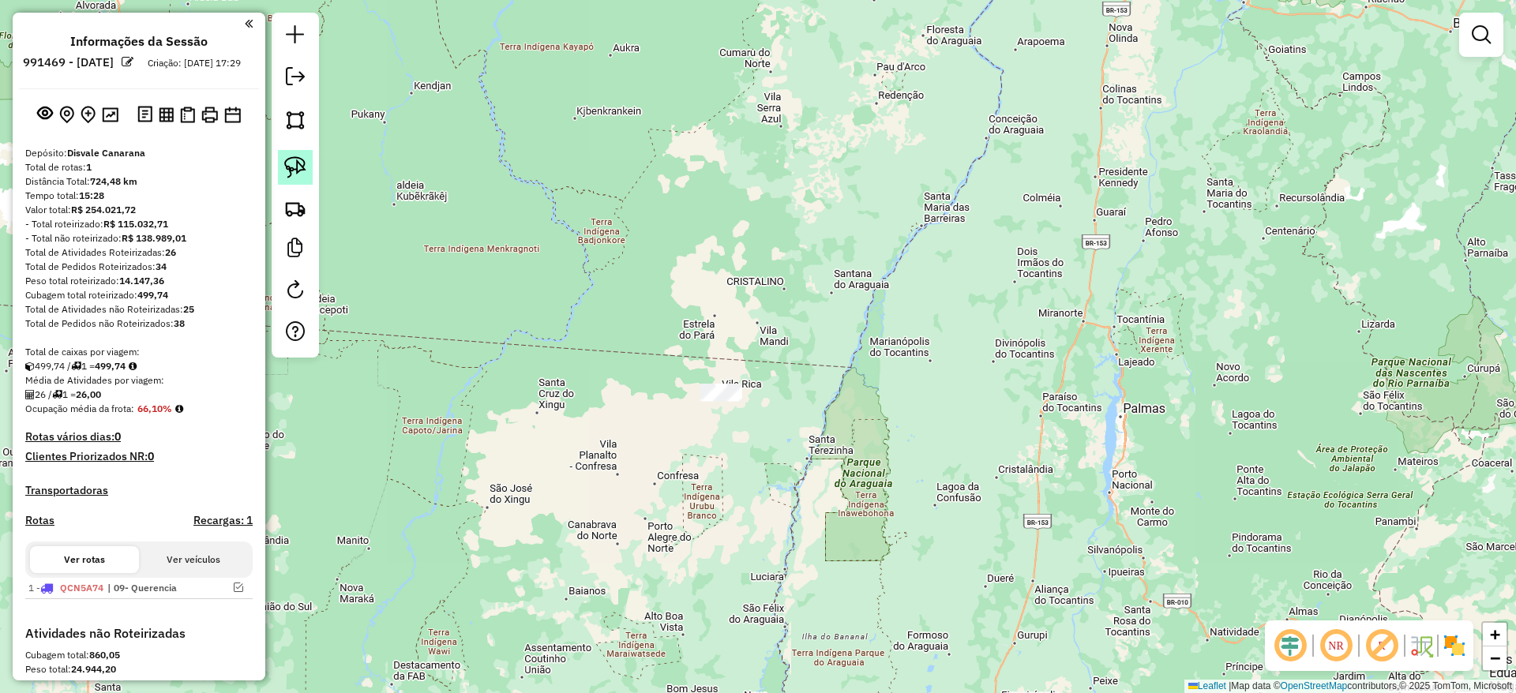
click at [310, 167] on link at bounding box center [295, 167] width 35 height 35
drag, startPoint x: 701, startPoint y: 340, endPoint x: 821, endPoint y: 361, distance: 121.9
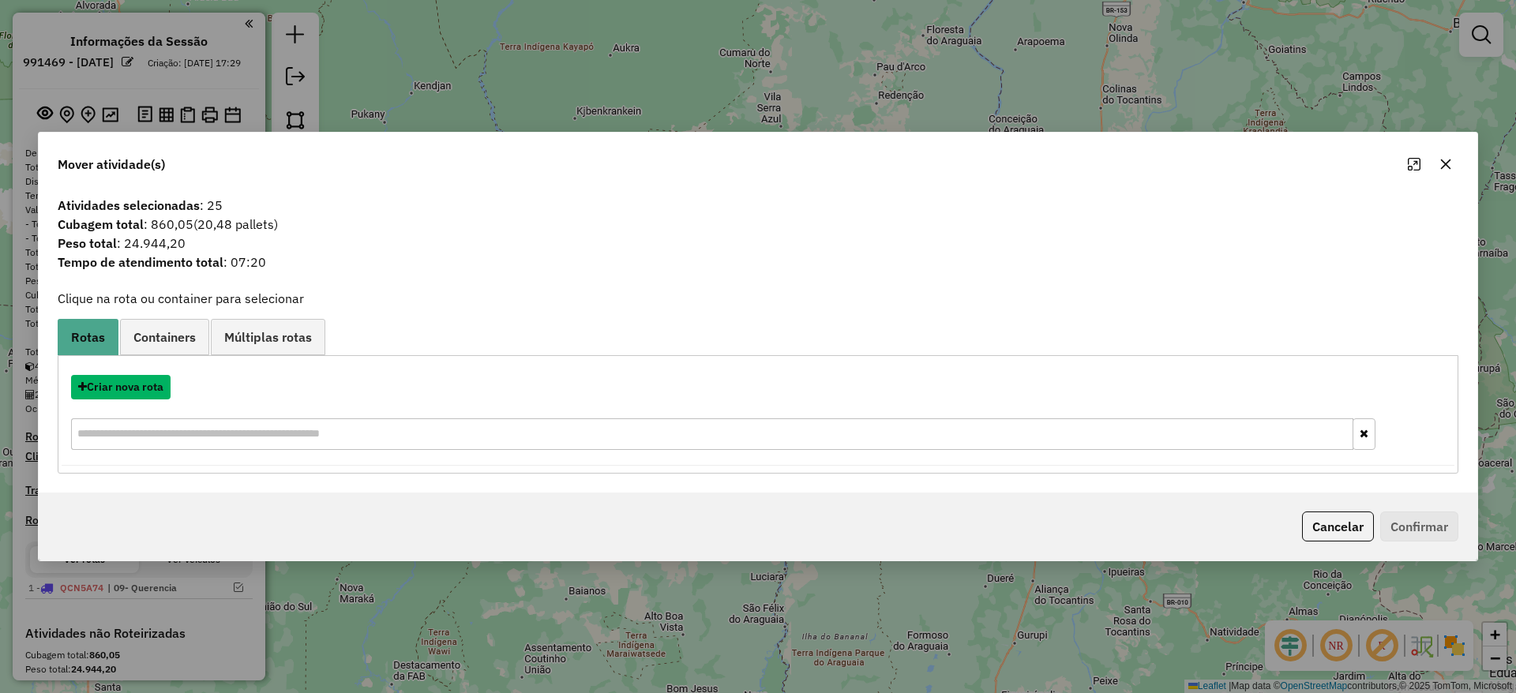
click at [127, 389] on button "Criar nova rota" at bounding box center [121, 387] width 100 height 24
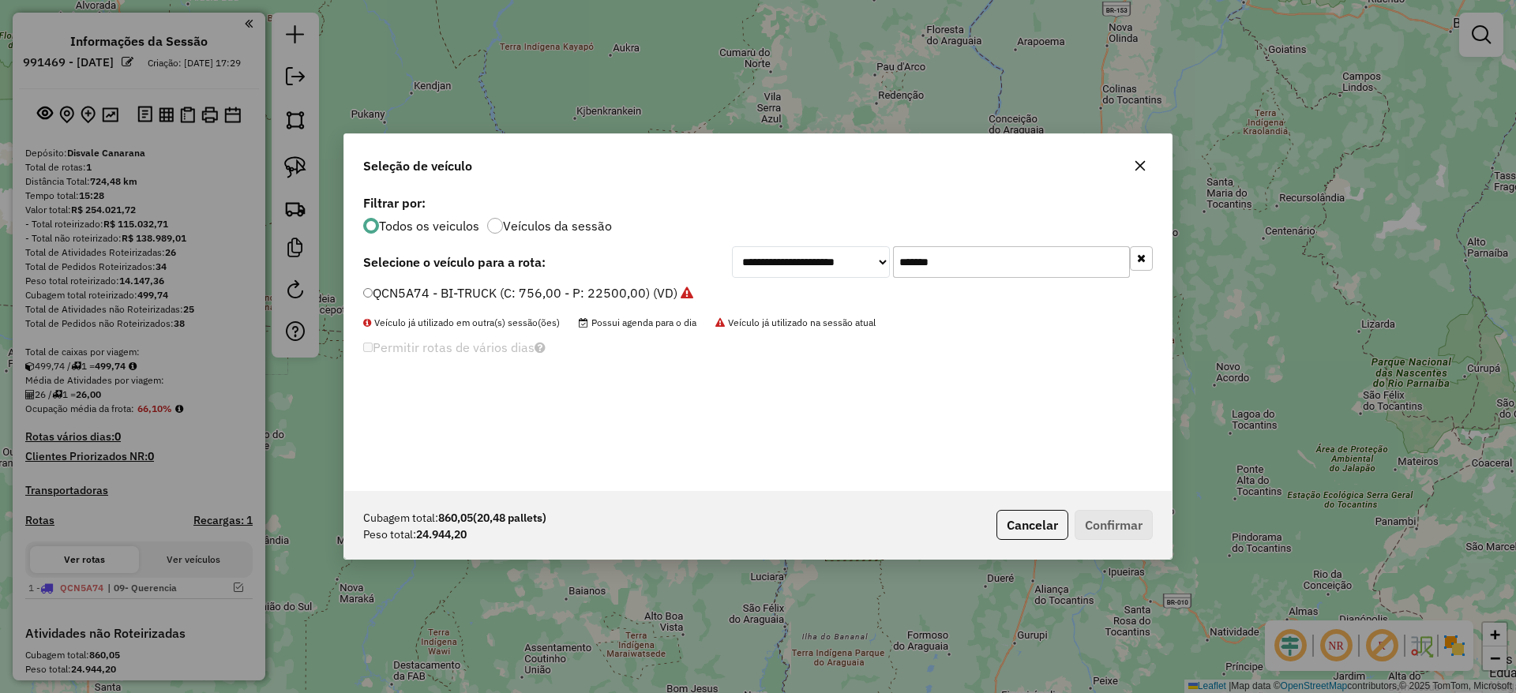
drag, startPoint x: 851, startPoint y: 272, endPoint x: 808, endPoint y: 272, distance: 43.4
click at [810, 272] on div "**********" at bounding box center [942, 262] width 421 height 32
type input "****"
click at [377, 288] on label "RRQ2C72 - 27 - BI-TRUCK (C: 756,00 - P: 22500,00) (VD)" at bounding box center [533, 293] width 341 height 19
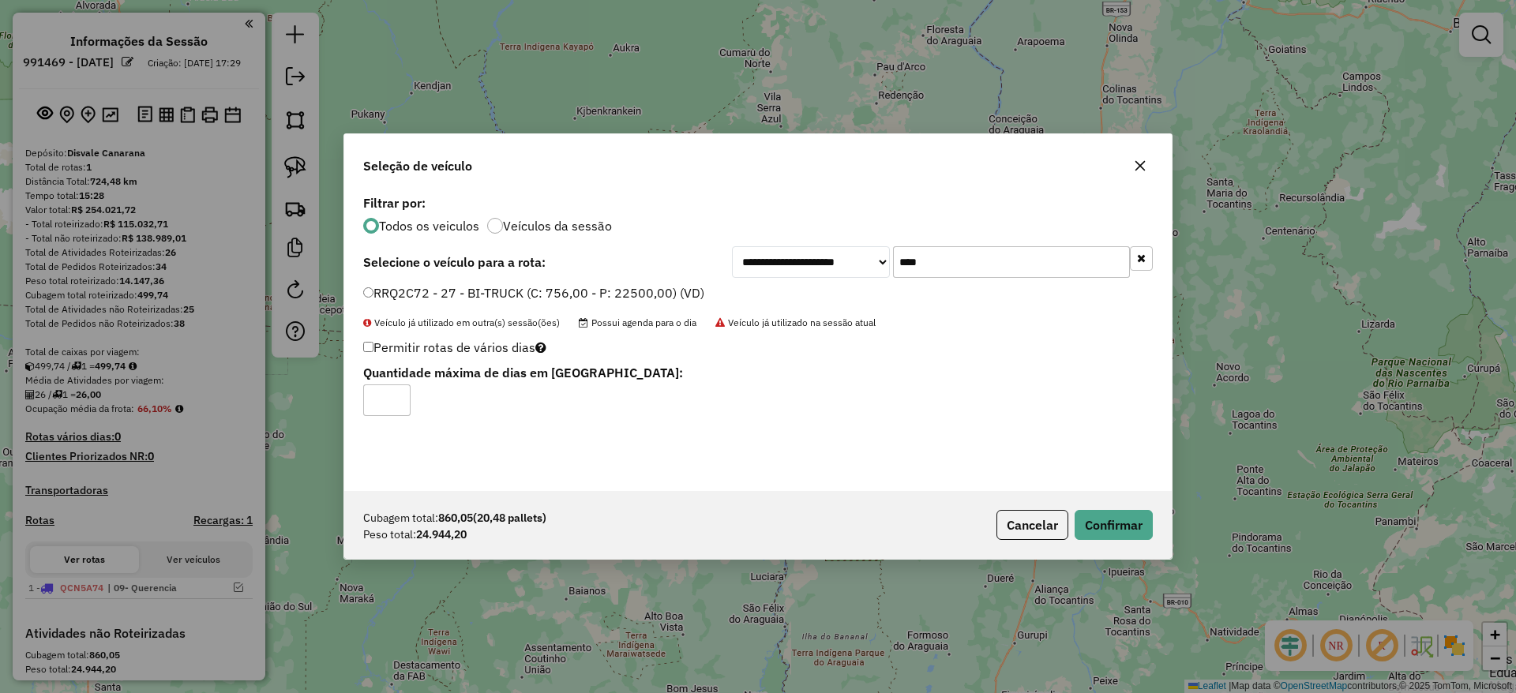
click at [366, 352] on label "Permitir rotas de vários dias" at bounding box center [454, 347] width 183 height 30
click at [370, 352] on label "Permitir rotas de vários dias" at bounding box center [454, 347] width 183 height 30
drag, startPoint x: 364, startPoint y: 398, endPoint x: 467, endPoint y: 426, distance: 106.5
click at [346, 408] on div "**********" at bounding box center [758, 341] width 828 height 300
type input "*"
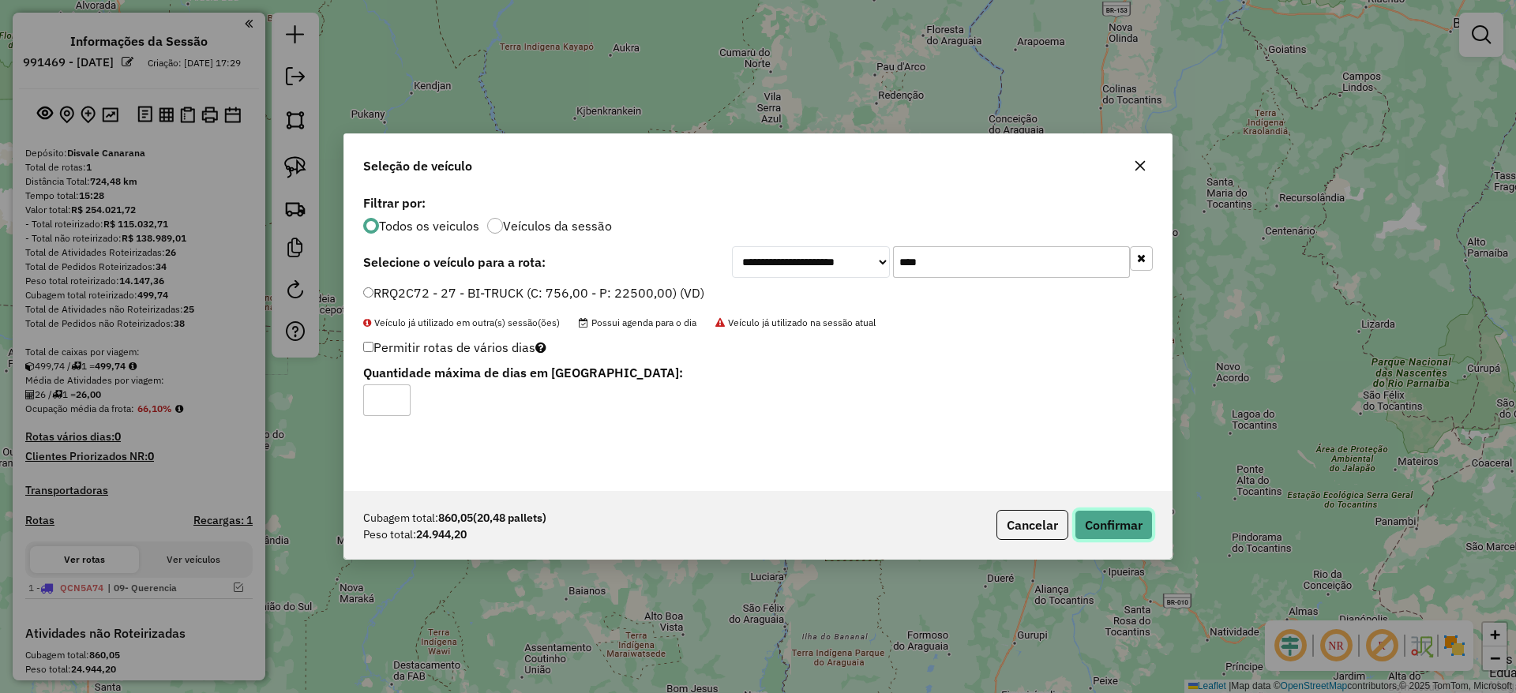
click at [1110, 531] on button "Confirmar" at bounding box center [1114, 525] width 78 height 30
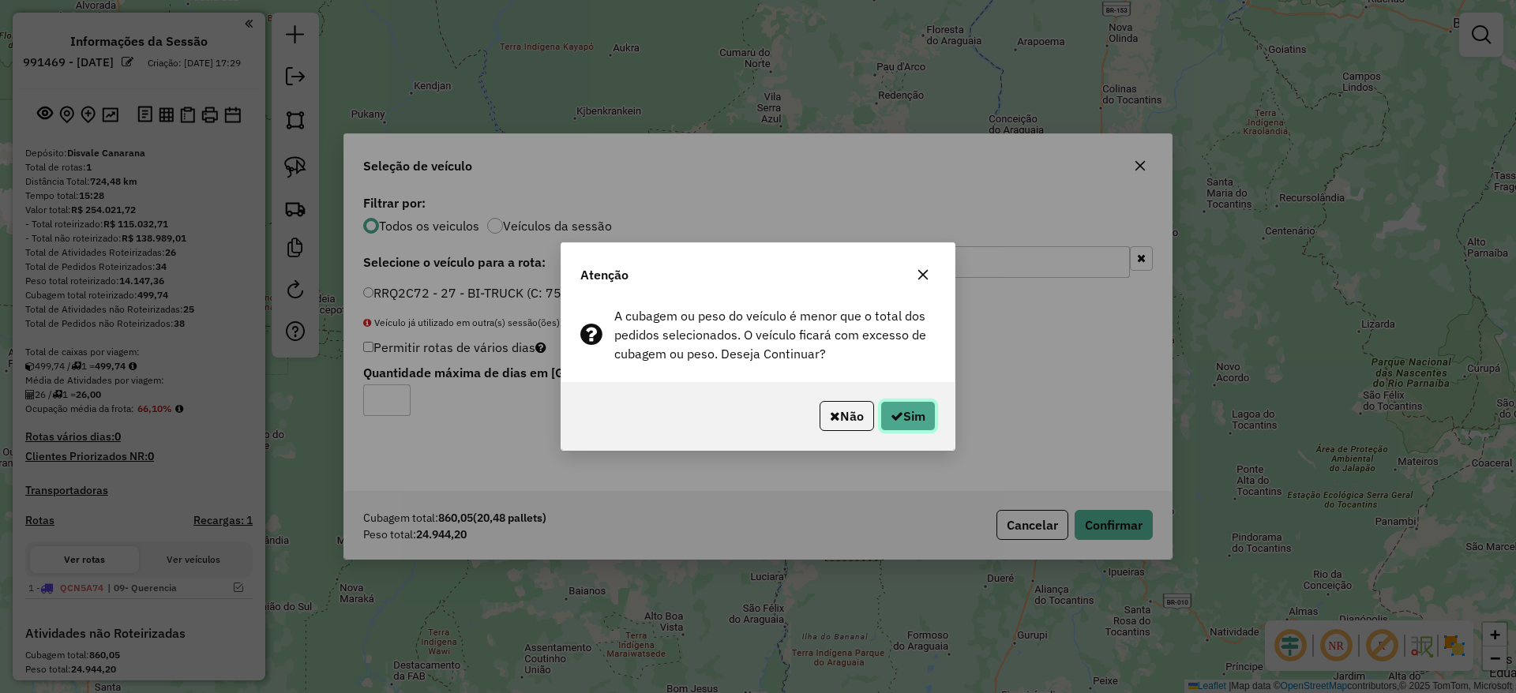
click at [919, 415] on button "Sim" at bounding box center [908, 416] width 55 height 30
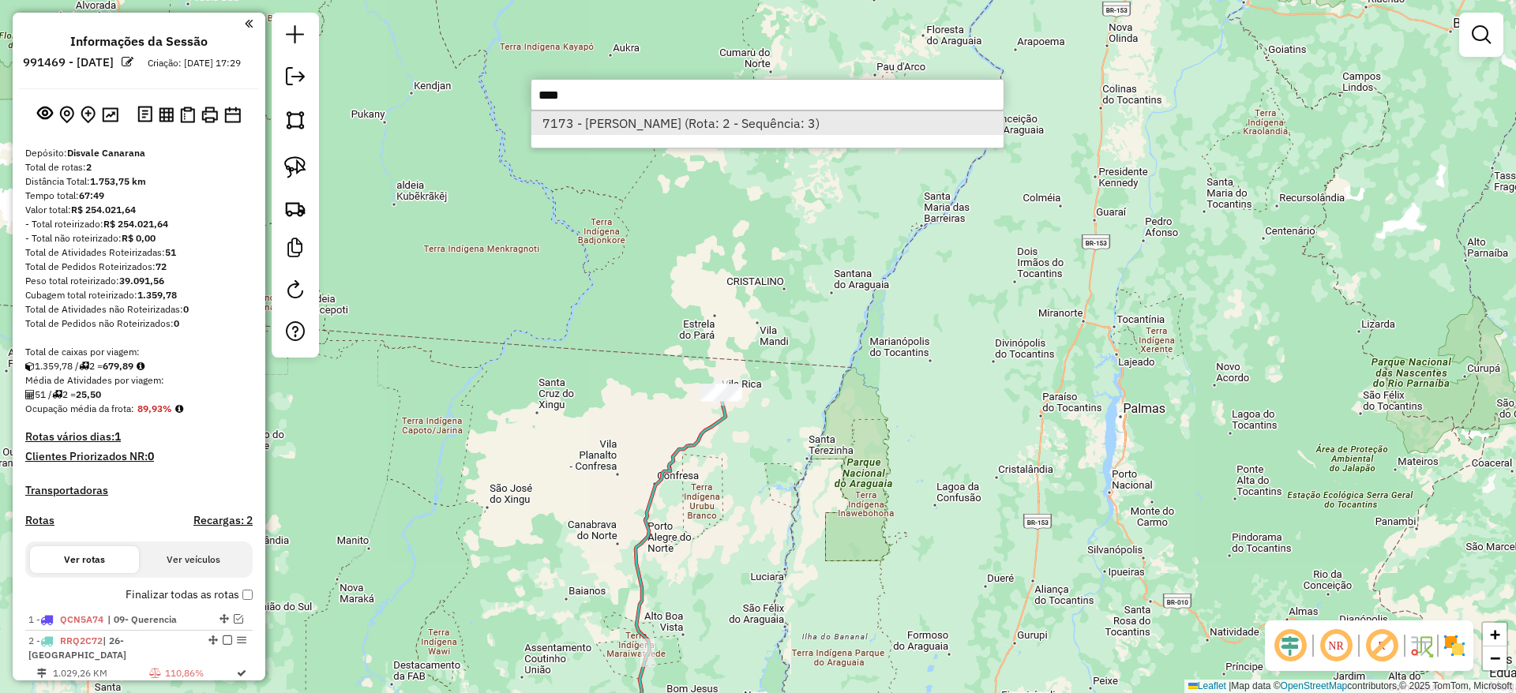
type input "****"
click at [667, 130] on li "7173 - [PERSON_NAME] (Rota: 2 - Sequência: 3)" at bounding box center [767, 123] width 472 height 24
select select "**********"
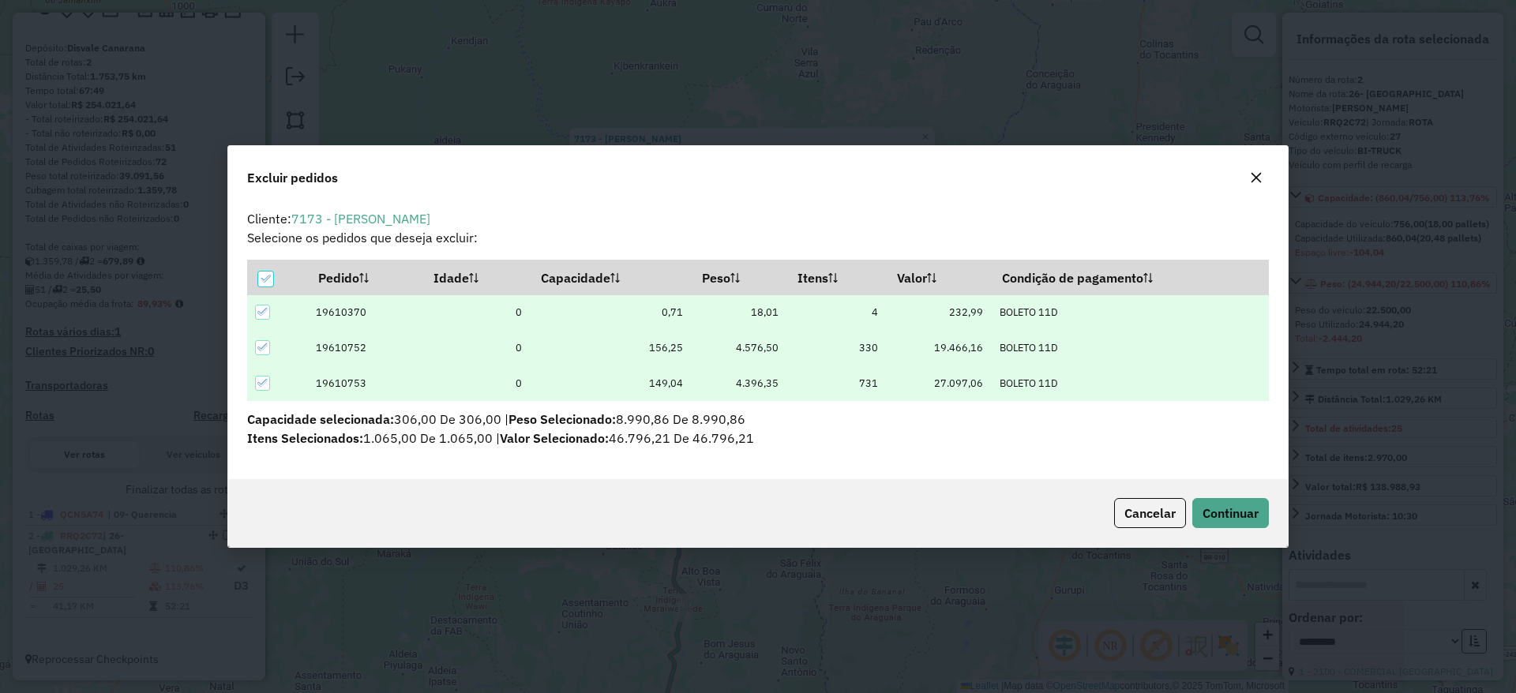
scroll to position [0, 0]
click at [267, 348] on icon at bounding box center [262, 347] width 11 height 11
click at [266, 316] on icon at bounding box center [262, 311] width 11 height 11
click at [1241, 523] on button "Continuar" at bounding box center [1230, 513] width 77 height 30
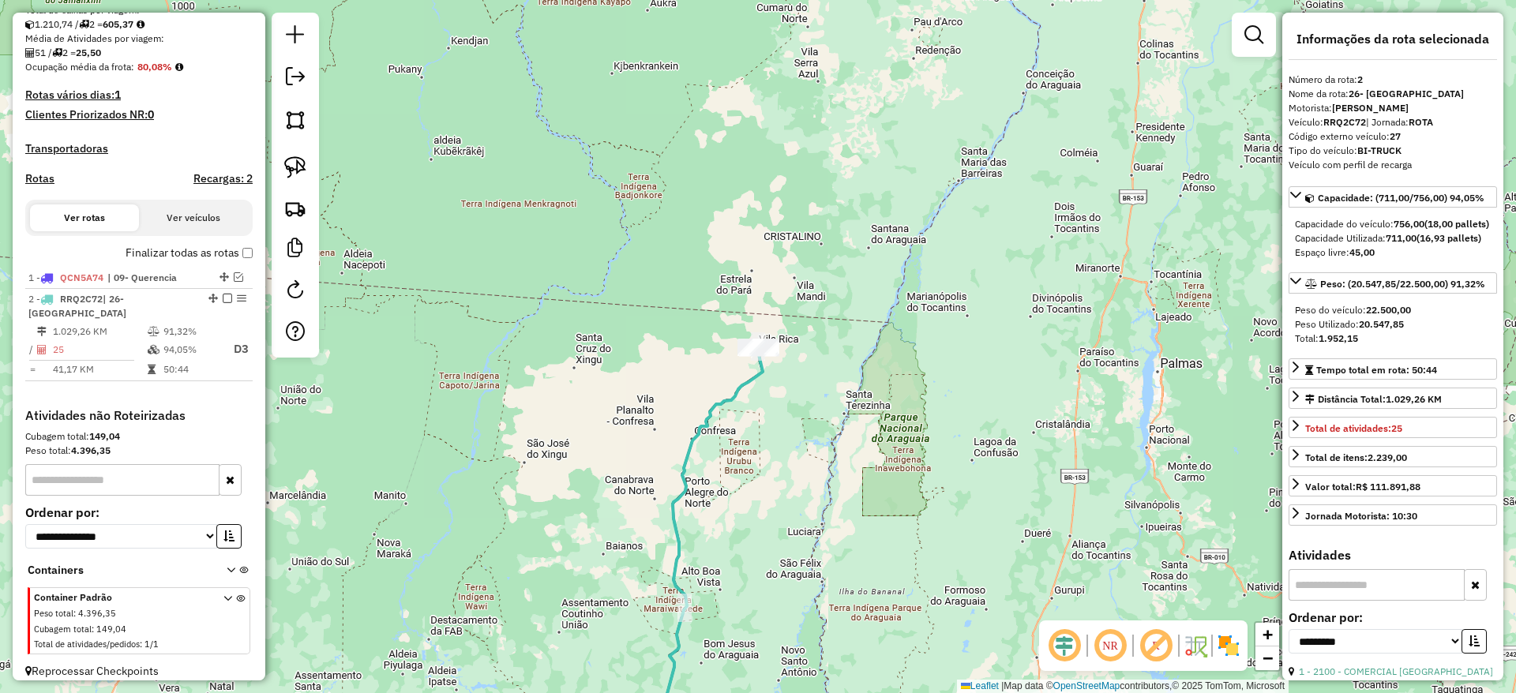
scroll to position [354, 0]
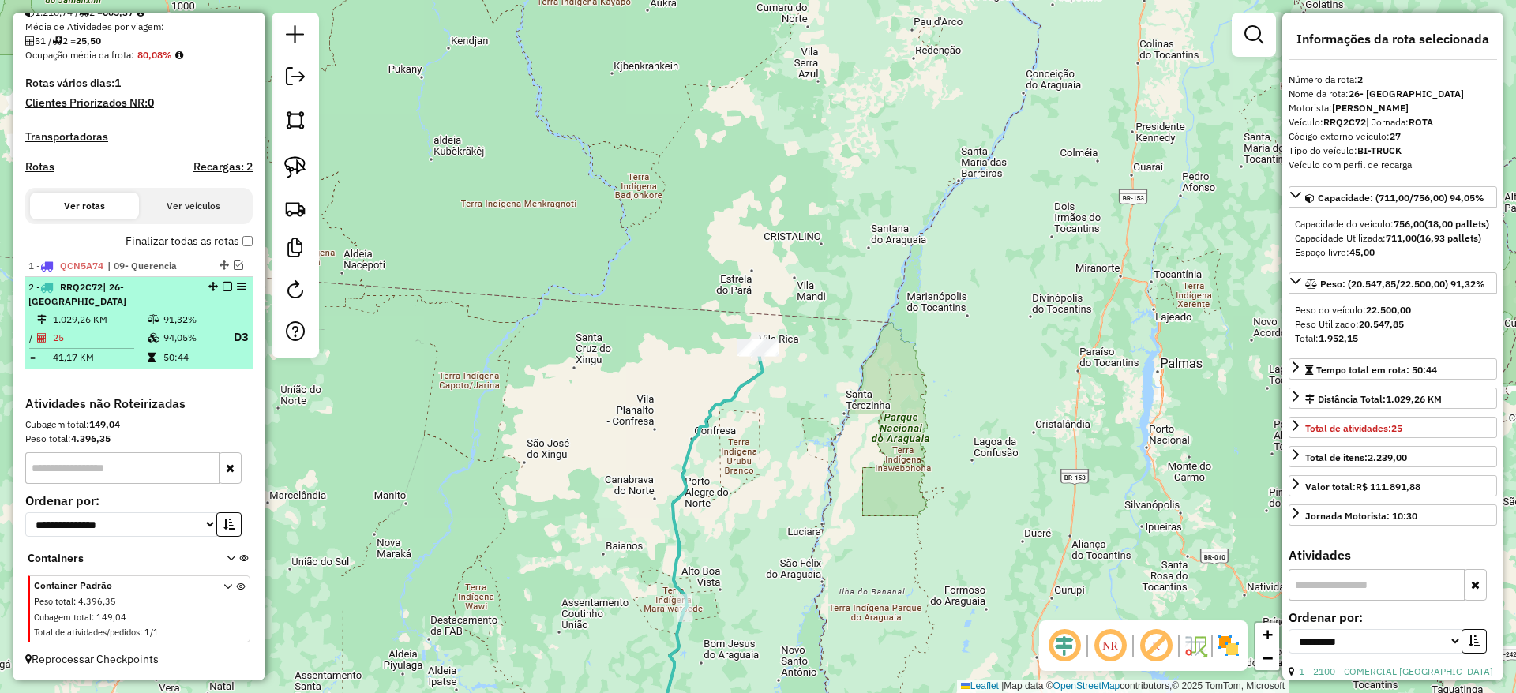
click at [223, 291] on em at bounding box center [227, 286] width 9 height 9
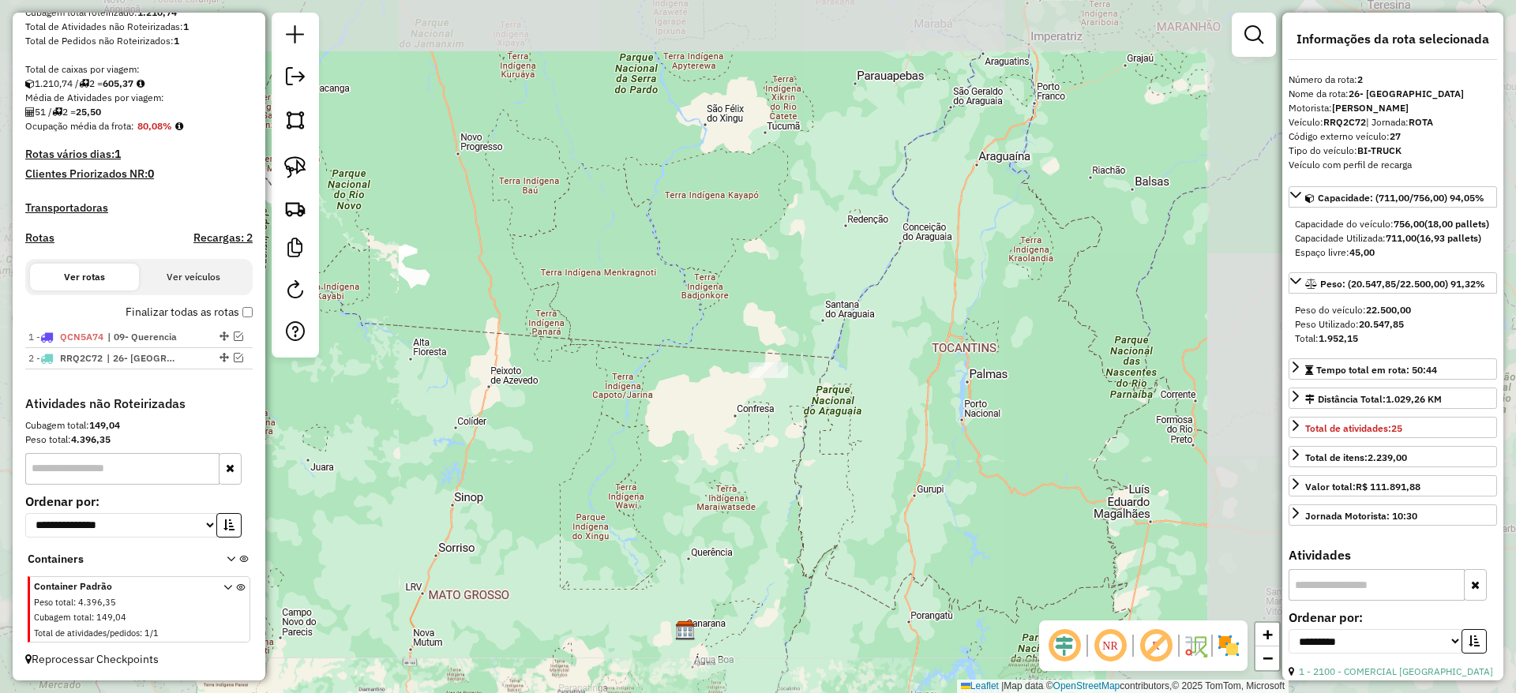
drag, startPoint x: 693, startPoint y: 431, endPoint x: 700, endPoint y: 374, distance: 57.3
click at [698, 379] on div "Janela de atendimento Grade de atendimento Capacidade Transportadoras Veículos …" at bounding box center [758, 346] width 1516 height 693
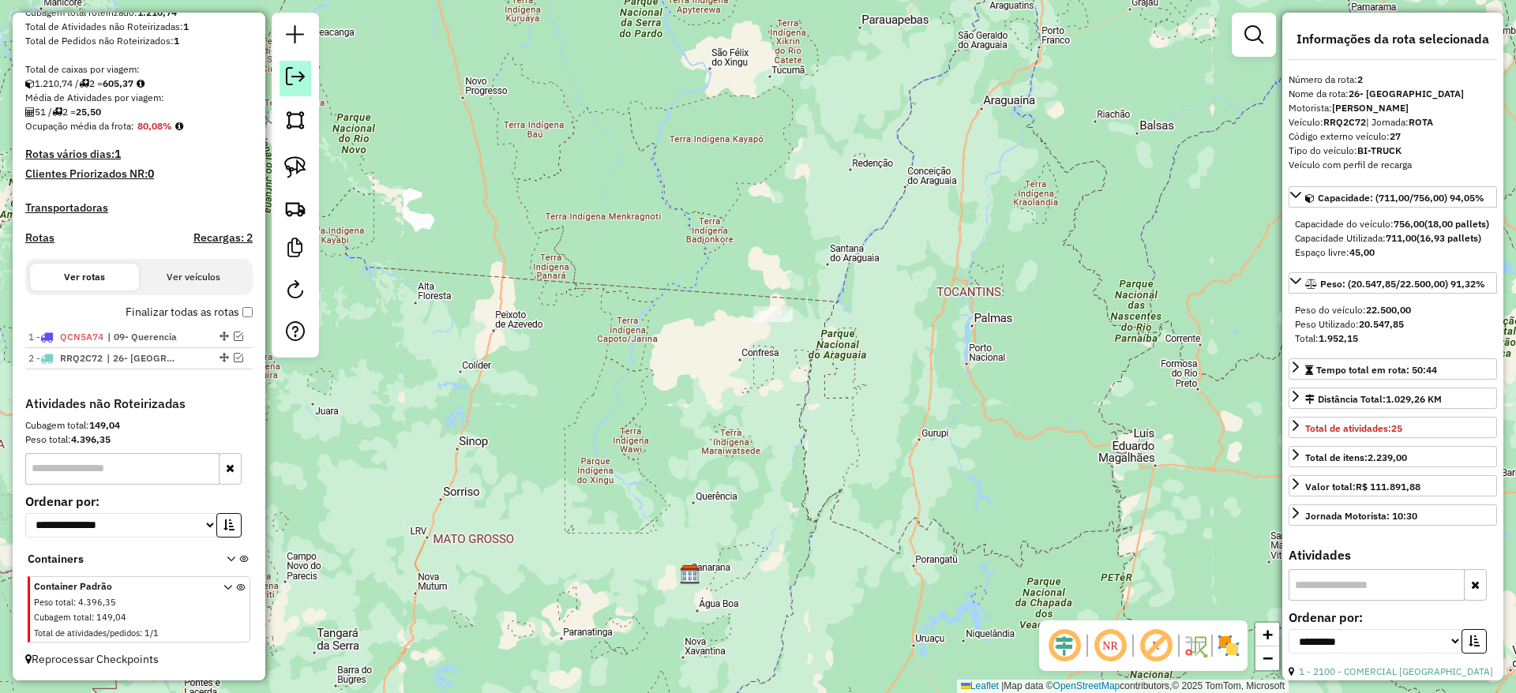
click at [297, 73] on em at bounding box center [295, 76] width 19 height 19
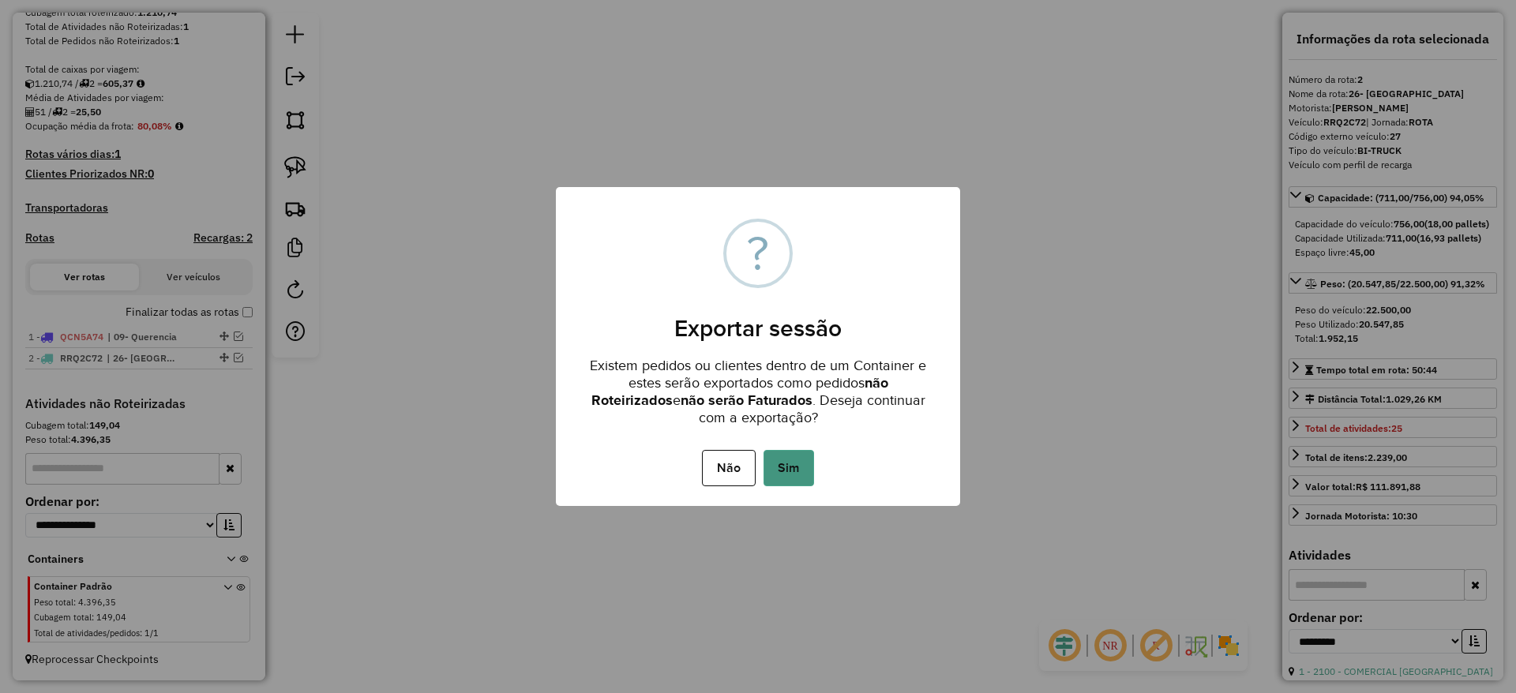
click at [794, 477] on button "Sim" at bounding box center [789, 468] width 51 height 36
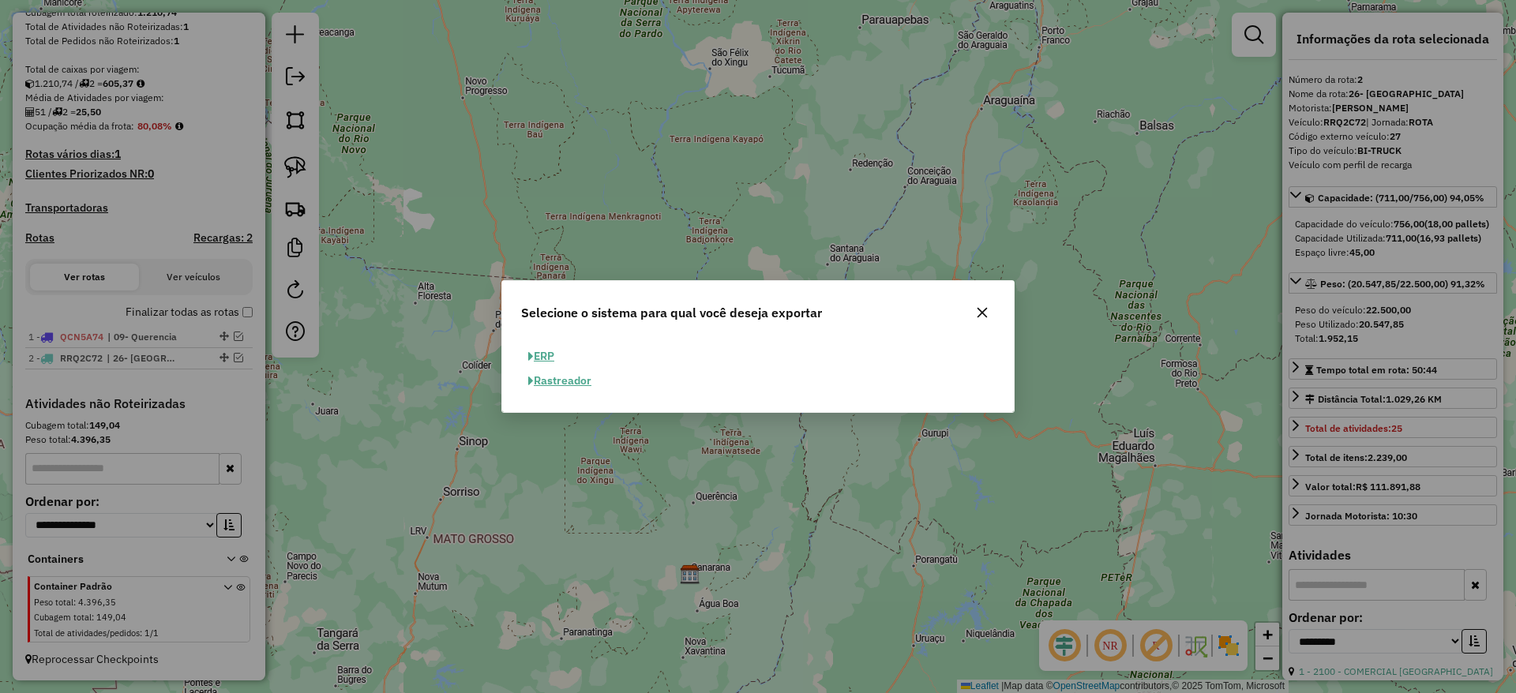
click at [542, 358] on button "ERP" at bounding box center [541, 356] width 40 height 24
select select "**"
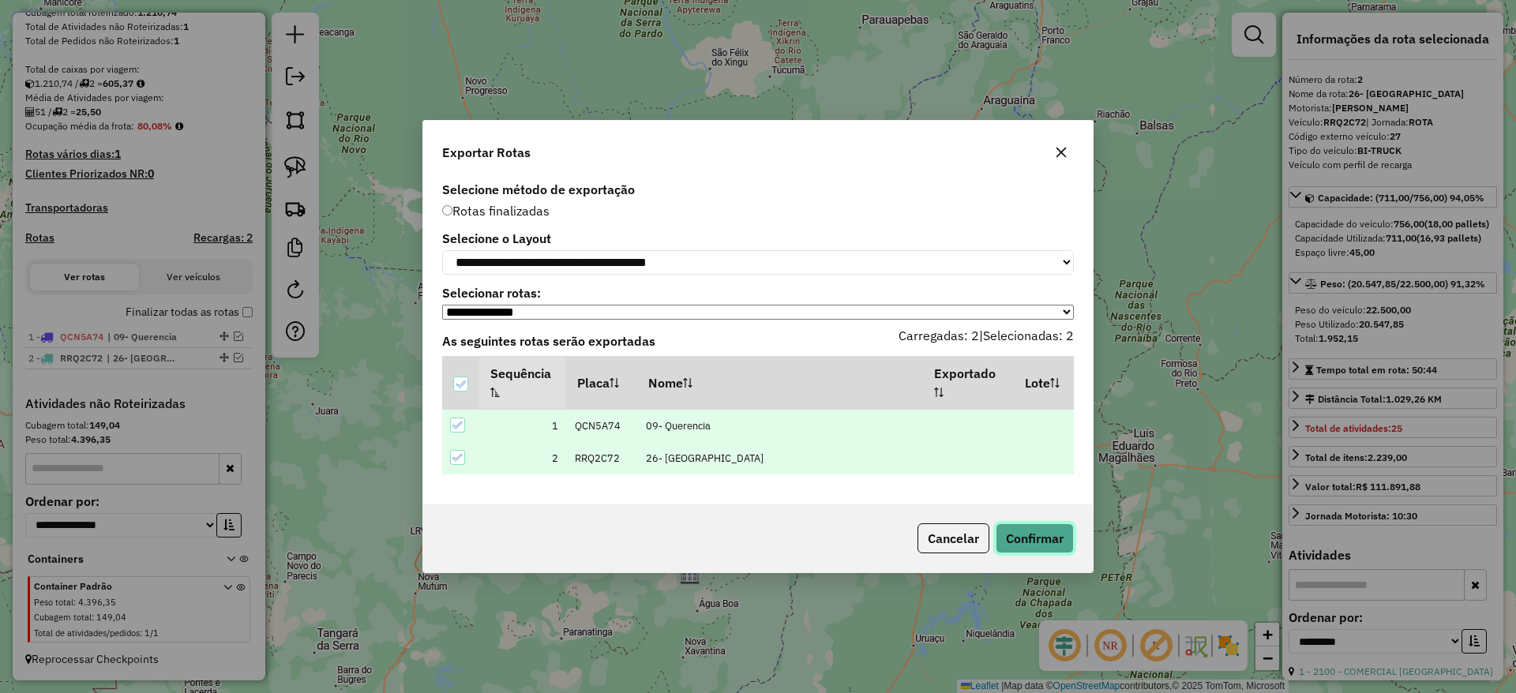
click at [1041, 533] on button "Confirmar" at bounding box center [1035, 539] width 78 height 30
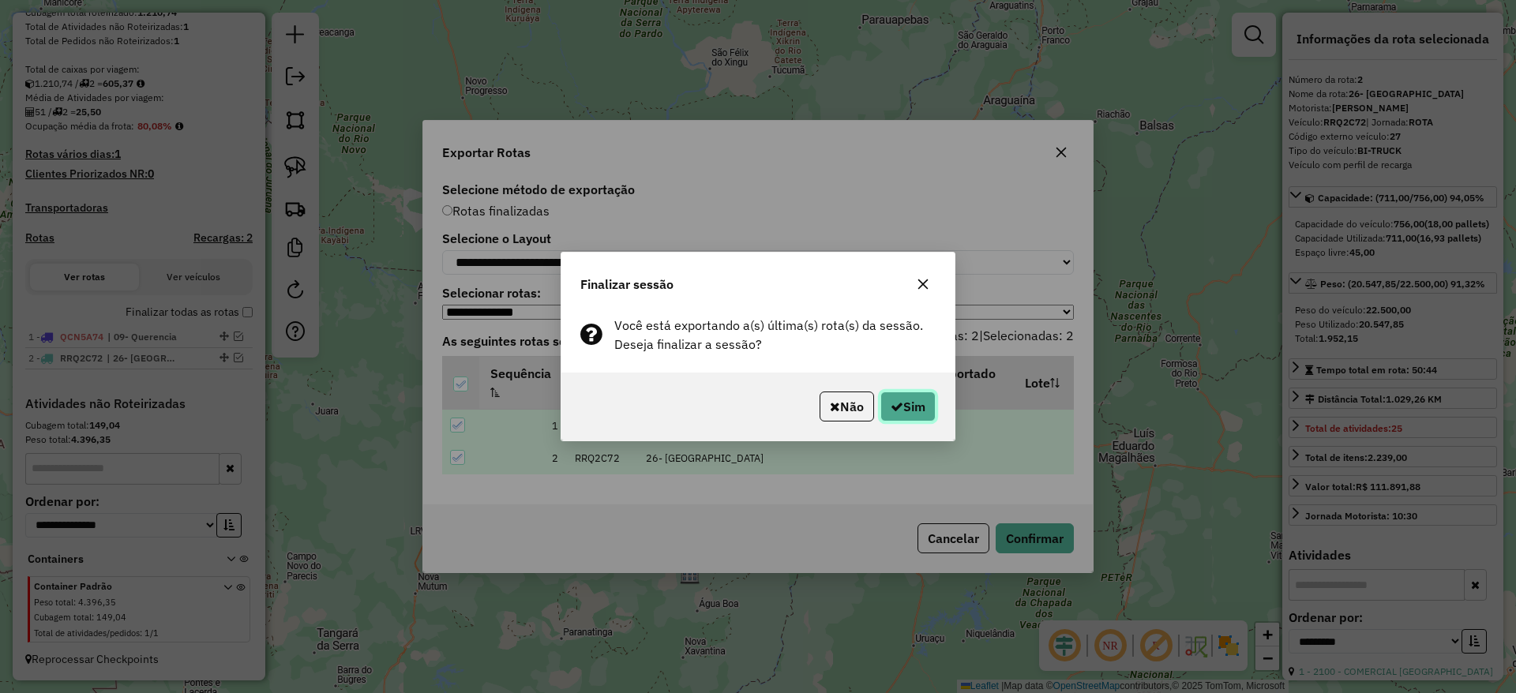
click at [916, 403] on button "Sim" at bounding box center [908, 407] width 55 height 30
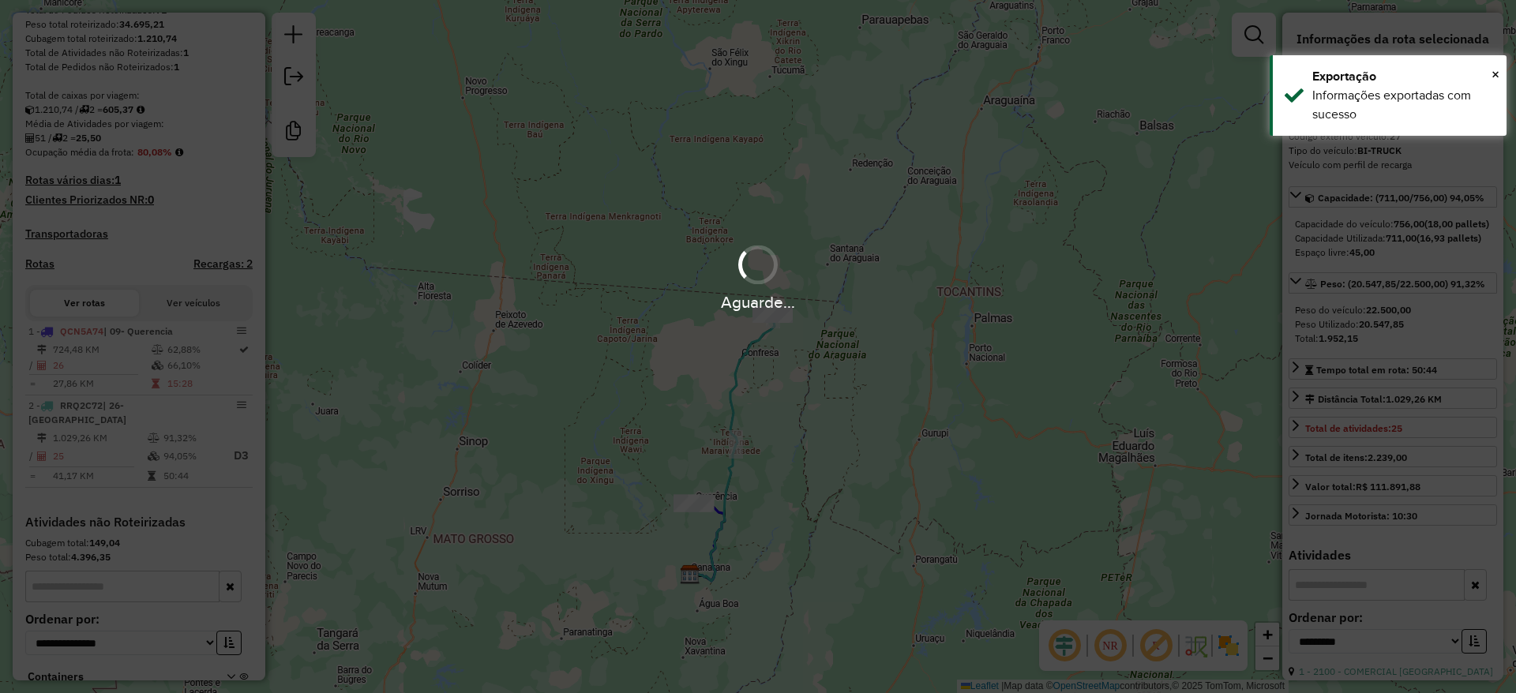
scroll to position [382, 0]
